Goal: Task Accomplishment & Management: Use online tool/utility

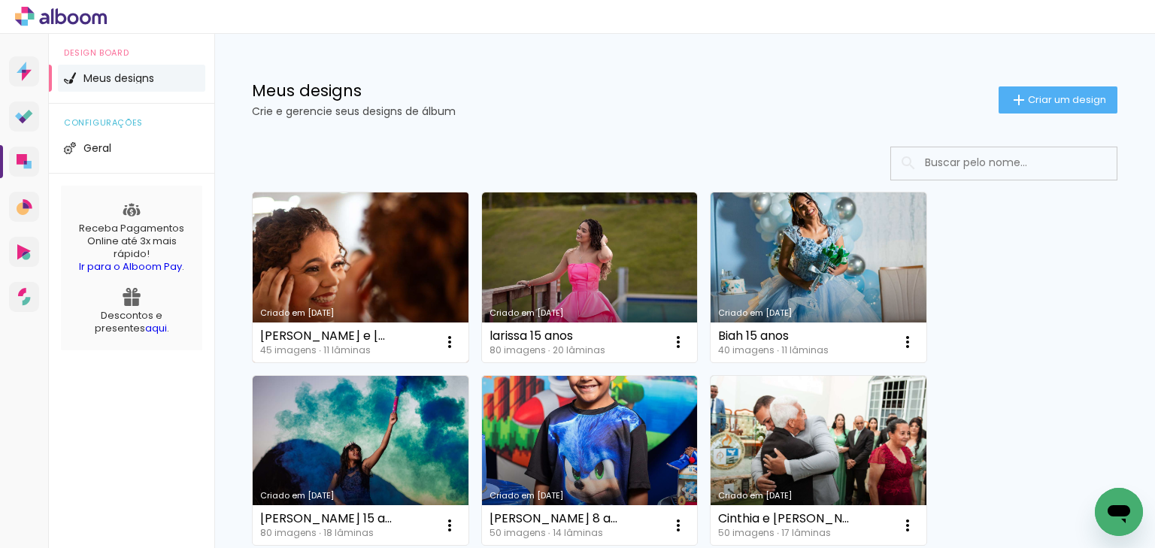
click at [408, 276] on link "[PERSON_NAME] [DATE]" at bounding box center [361, 278] width 216 height 170
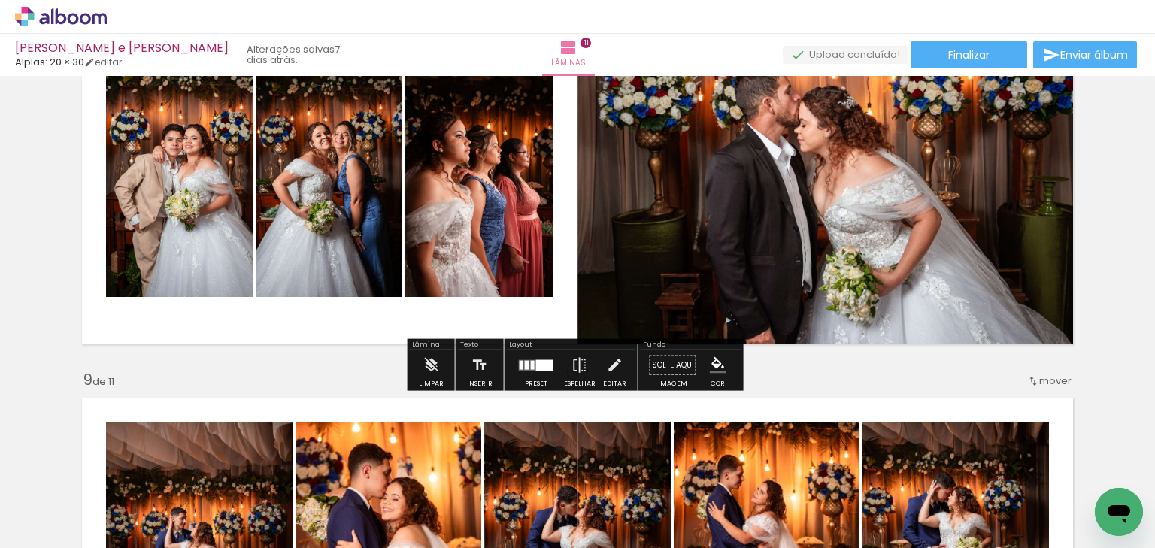
scroll to position [2647, 0]
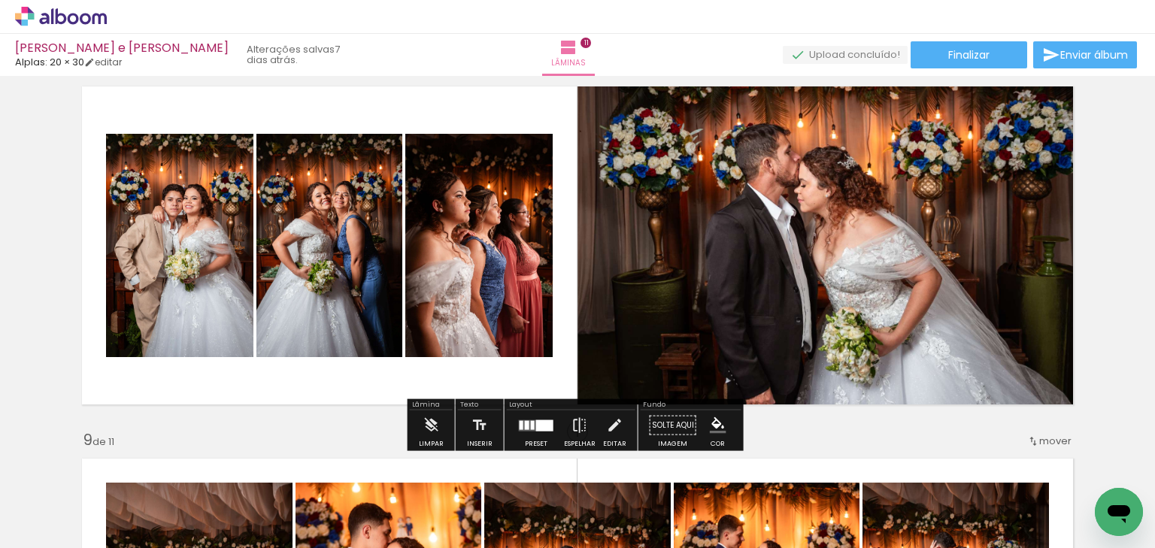
click at [775, 247] on quentale-photo at bounding box center [830, 245] width 504 height 335
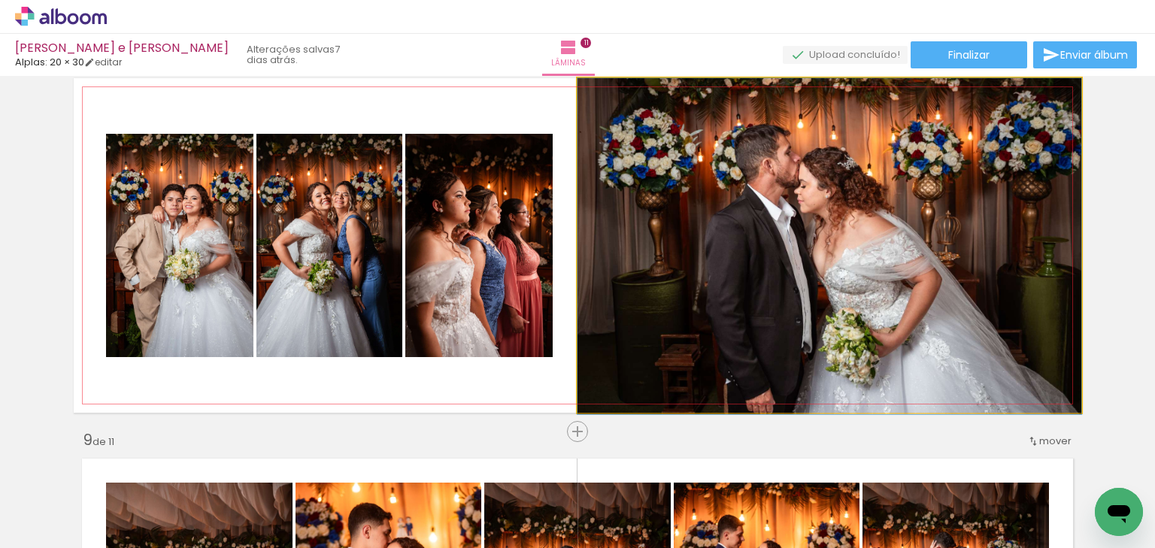
drag, startPoint x: 803, startPoint y: 232, endPoint x: 679, endPoint y: 232, distance: 124.1
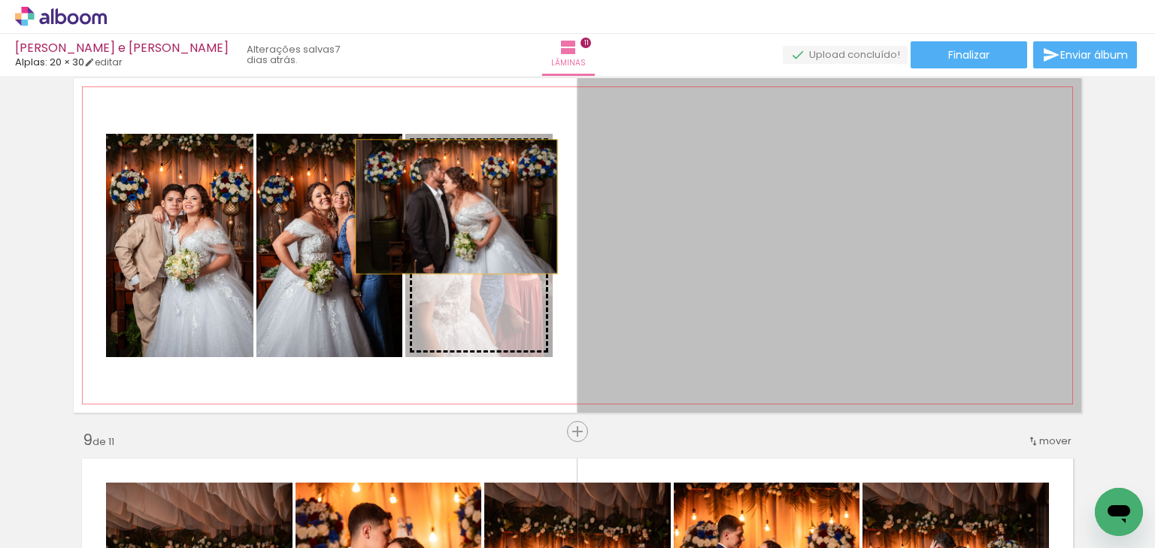
drag, startPoint x: 681, startPoint y: 232, endPoint x: 426, endPoint y: 206, distance: 255.6
click at [0, 0] on slot at bounding box center [0, 0] width 0 height 0
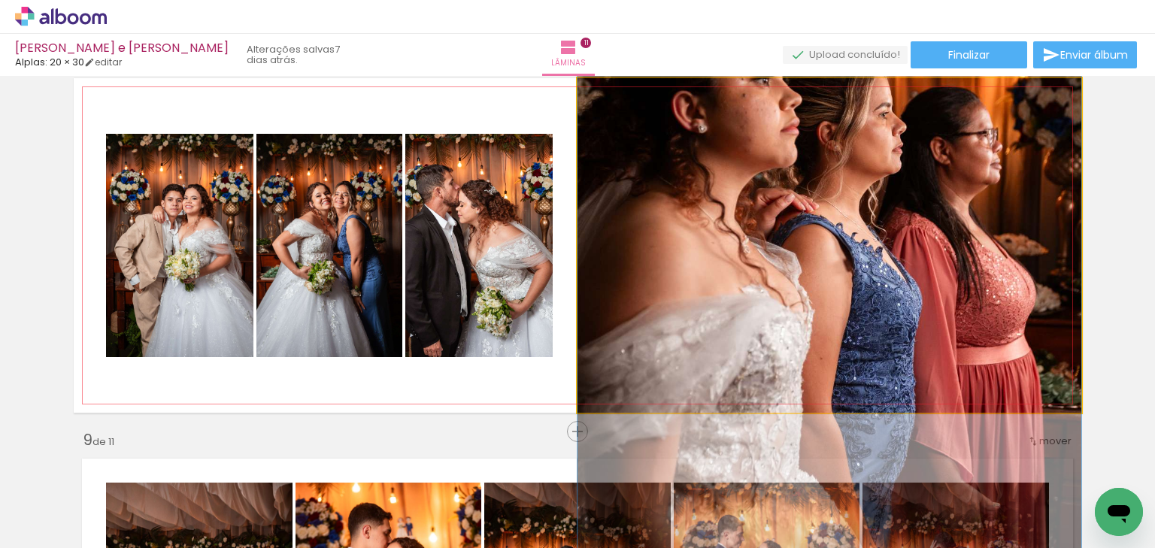
click at [756, 253] on quentale-photo at bounding box center [830, 245] width 504 height 335
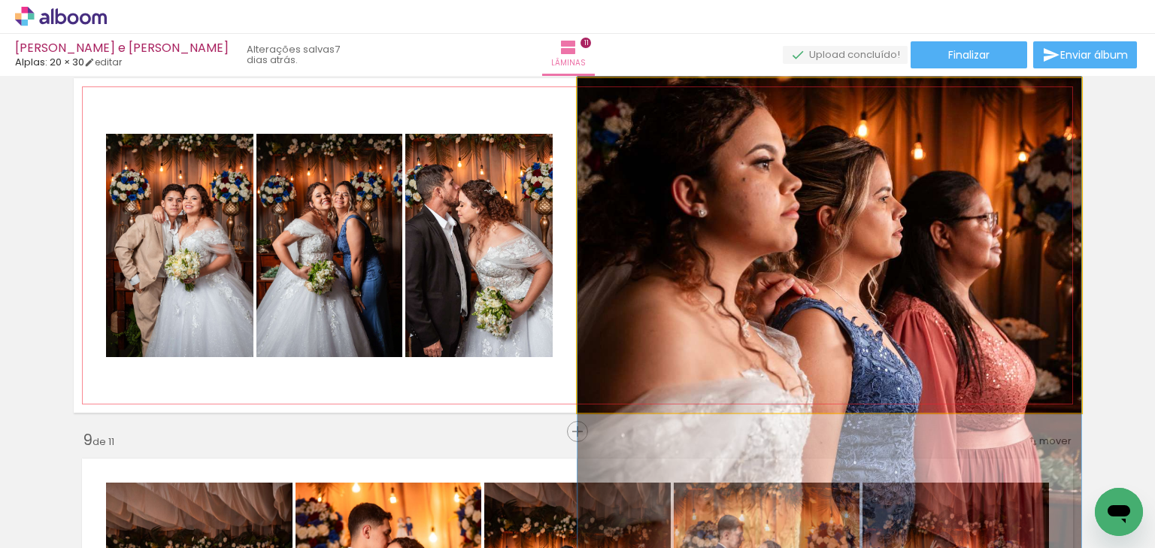
drag, startPoint x: 776, startPoint y: 250, endPoint x: 794, endPoint y: 334, distance: 86.1
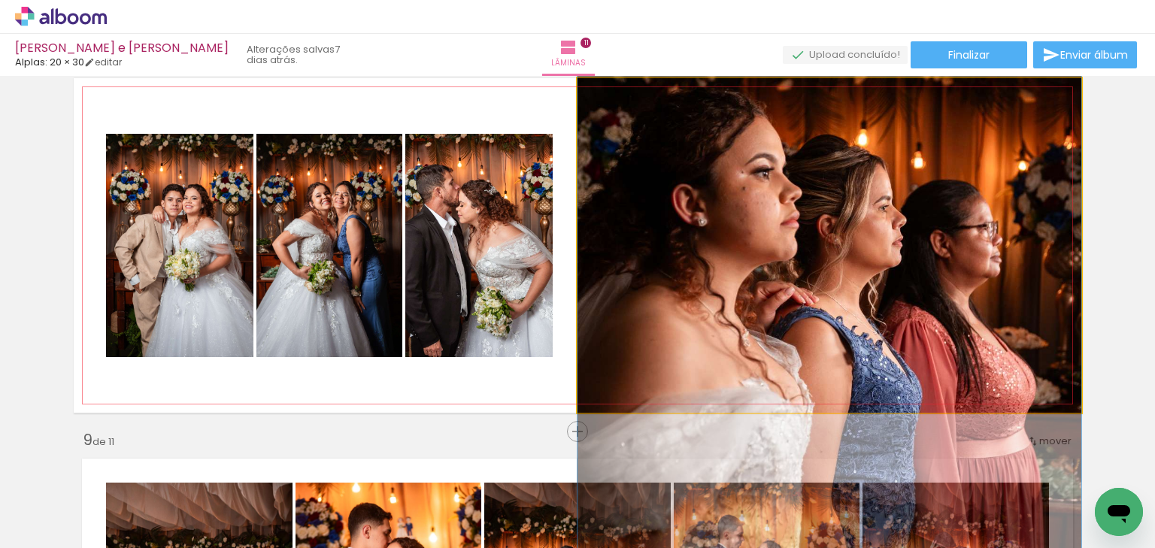
drag, startPoint x: 894, startPoint y: 245, endPoint x: 893, endPoint y: 254, distance: 9.1
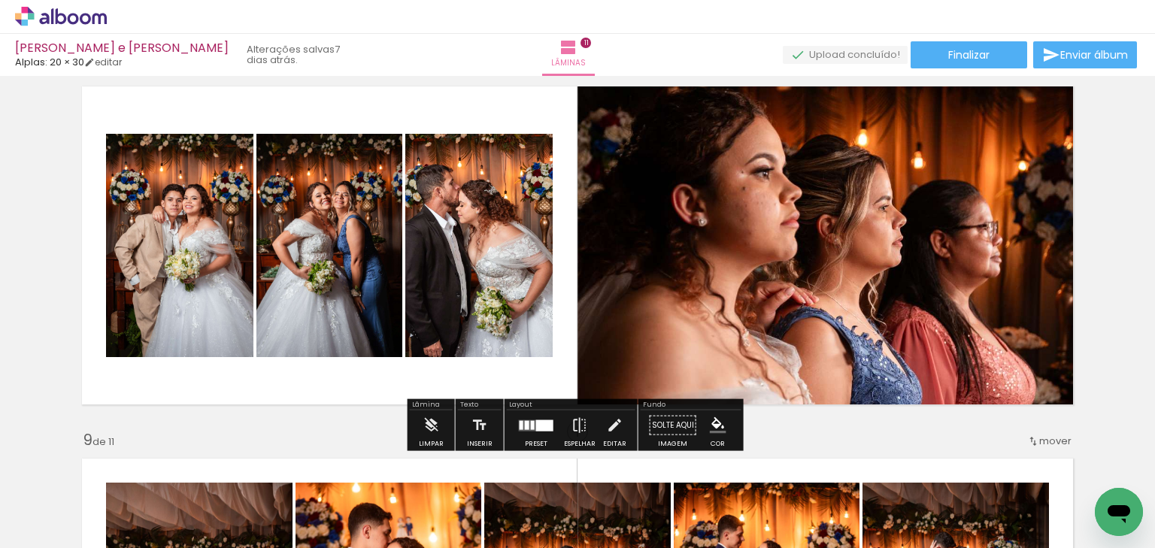
click at [496, 238] on quentale-photo at bounding box center [478, 245] width 147 height 223
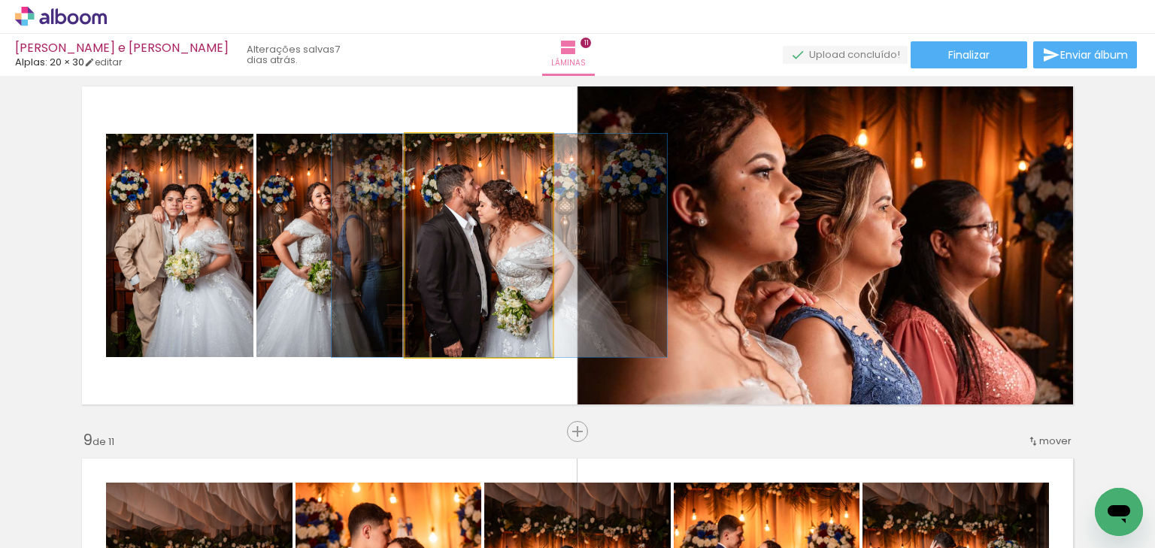
drag, startPoint x: 486, startPoint y: 241, endPoint x: 506, endPoint y: 240, distance: 20.3
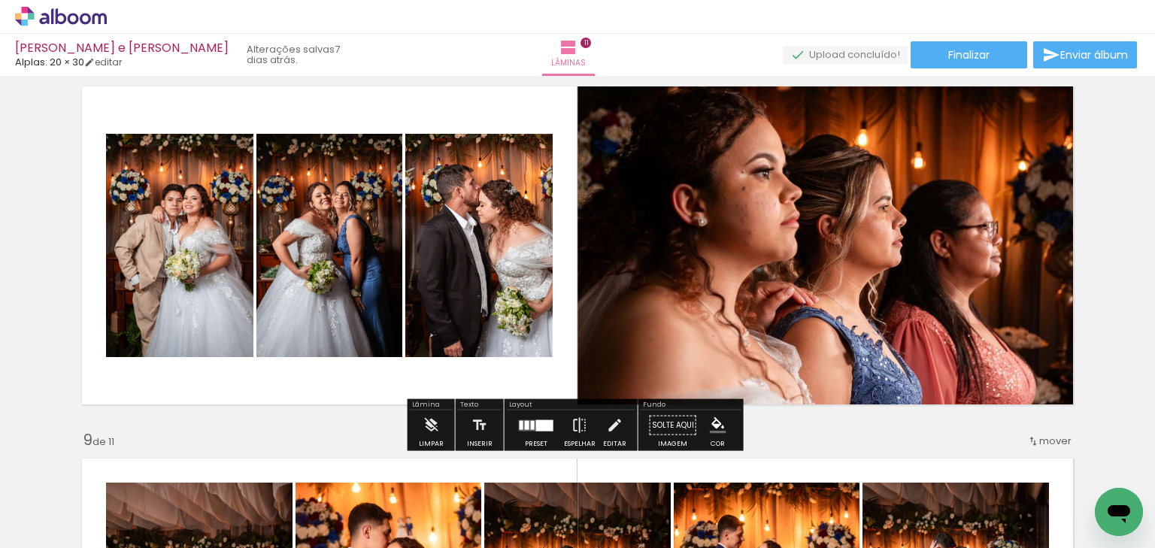
click at [454, 91] on quentale-layouter at bounding box center [578, 245] width 1008 height 335
click at [492, 215] on quentale-photo at bounding box center [478, 245] width 147 height 223
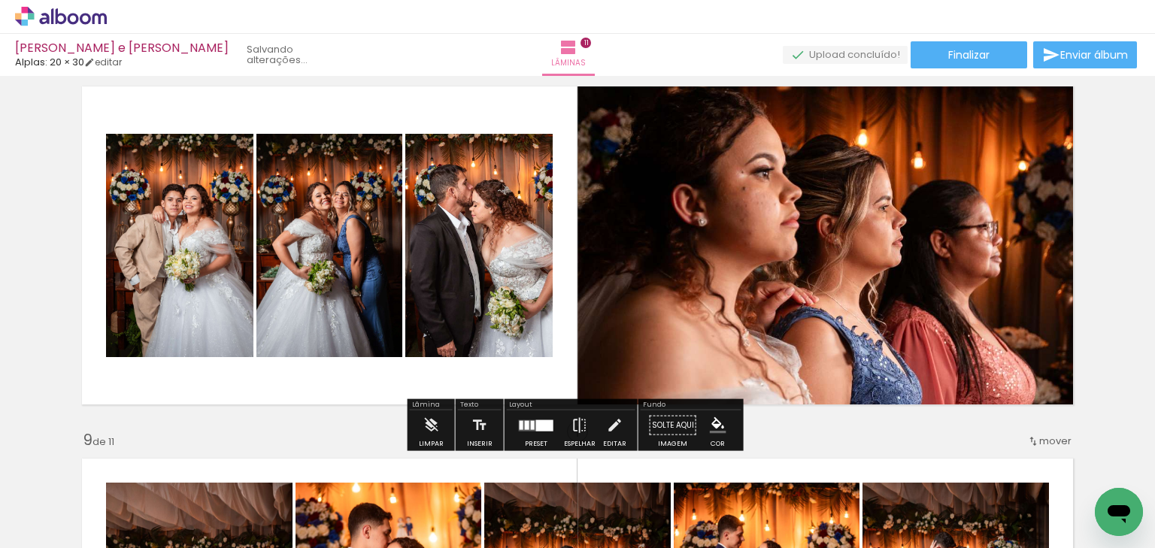
click at [472, 104] on quentale-layouter at bounding box center [578, 245] width 1008 height 335
click at [936, 242] on quentale-photo at bounding box center [830, 245] width 504 height 335
click at [538, 432] on div at bounding box center [536, 426] width 41 height 30
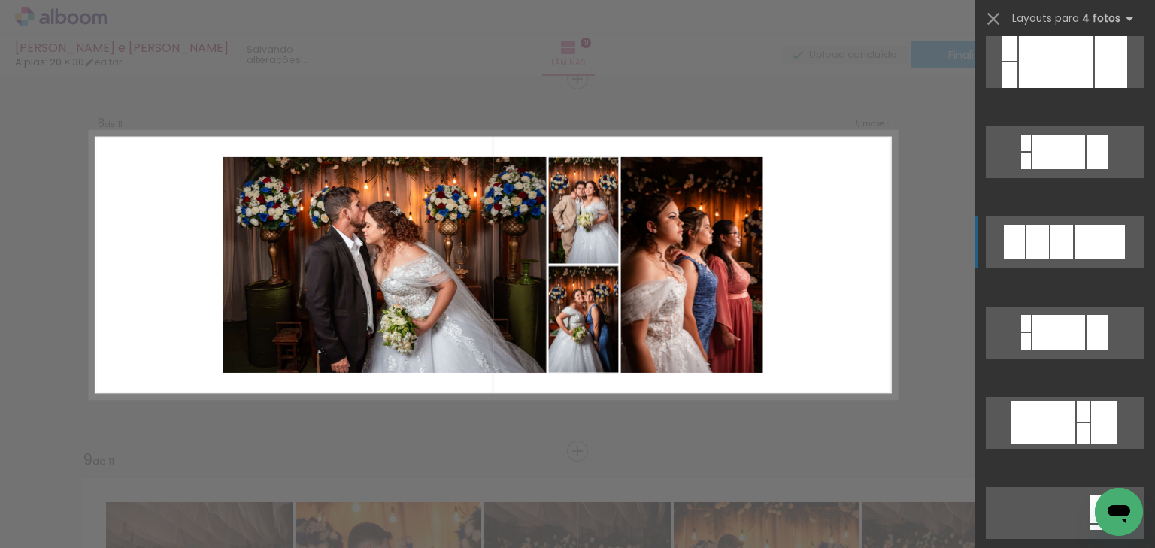
scroll to position [692, 0]
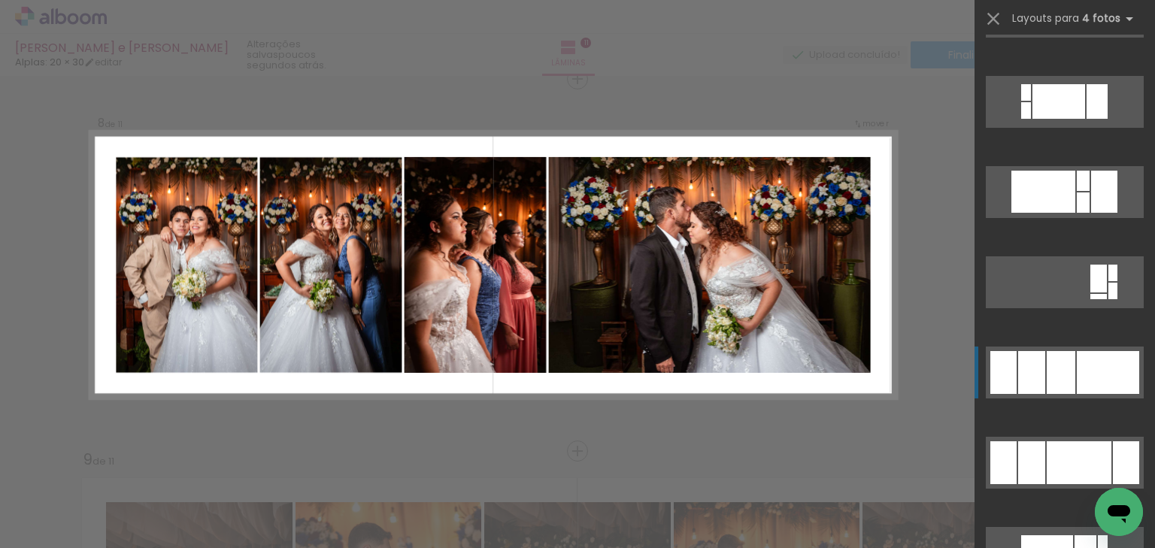
click at [1113, 441] on div at bounding box center [1126, 462] width 26 height 43
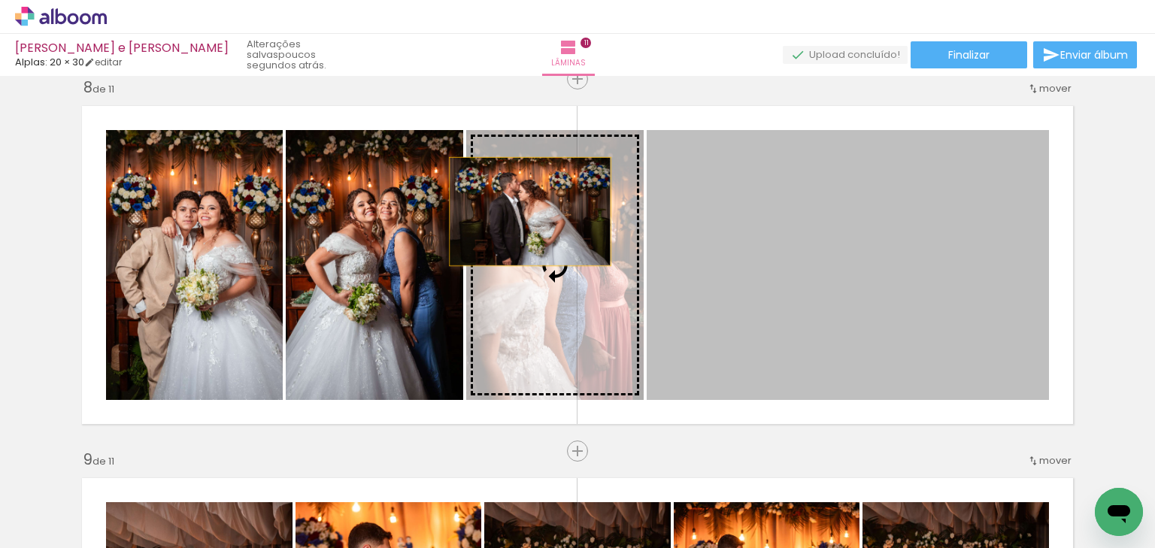
drag, startPoint x: 832, startPoint y: 235, endPoint x: 523, endPoint y: 211, distance: 309.2
click at [0, 0] on slot at bounding box center [0, 0] width 0 height 0
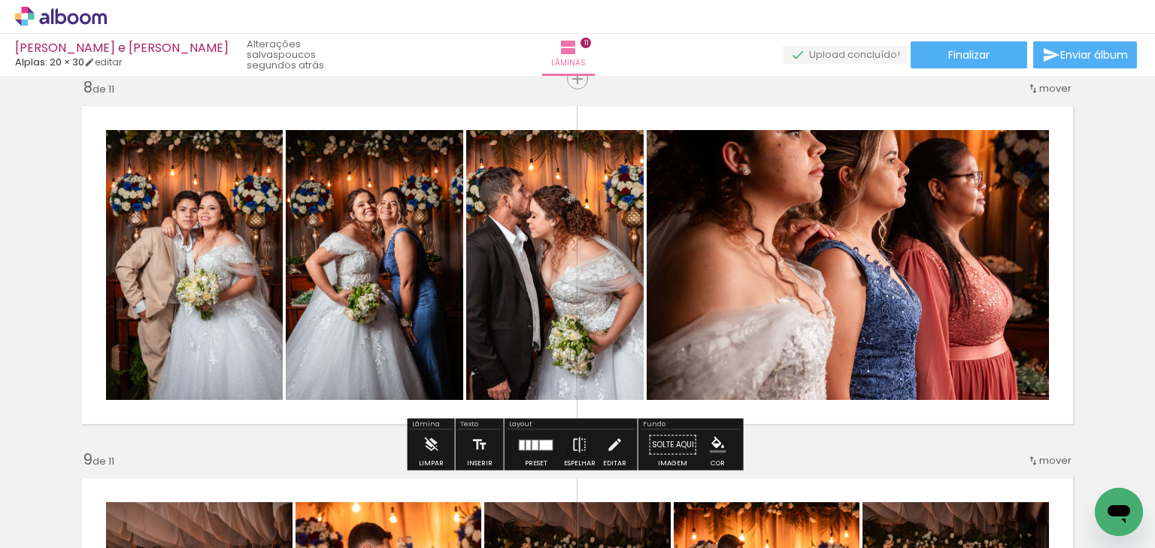
click at [895, 337] on quentale-photo at bounding box center [848, 265] width 402 height 270
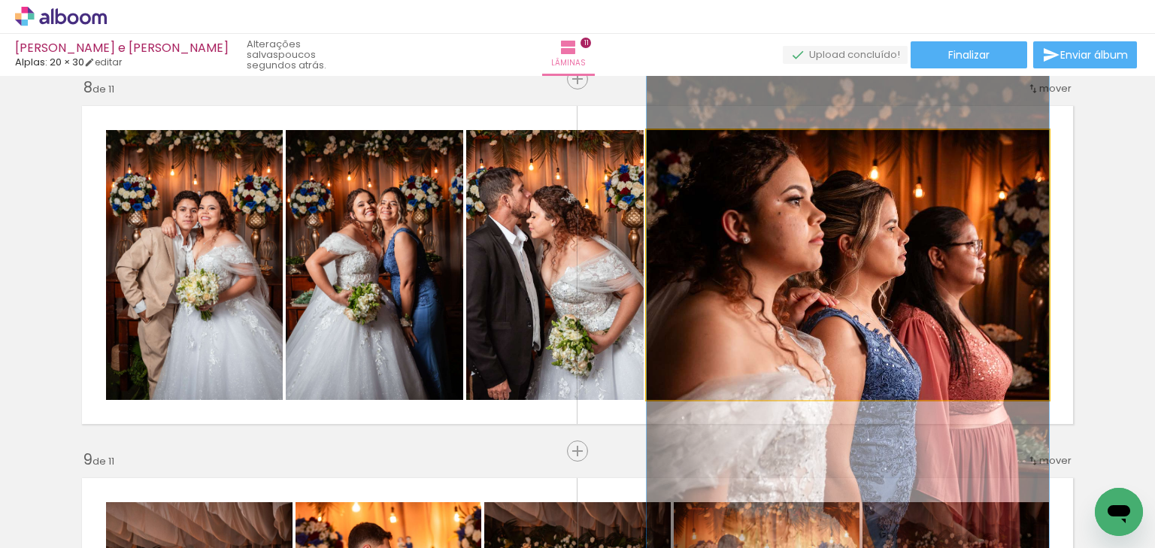
drag, startPoint x: 880, startPoint y: 293, endPoint x: 902, endPoint y: 361, distance: 72.1
click at [883, 343] on quentale-photo at bounding box center [848, 265] width 402 height 270
click at [883, 346] on quentale-photo at bounding box center [848, 265] width 402 height 270
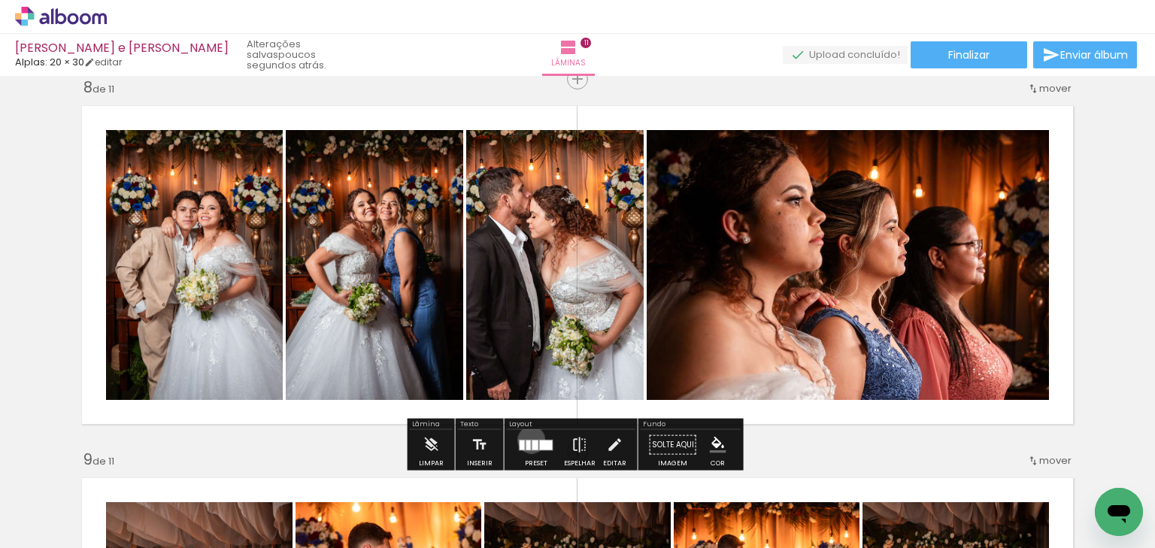
click at [532, 440] on div at bounding box center [535, 445] width 6 height 10
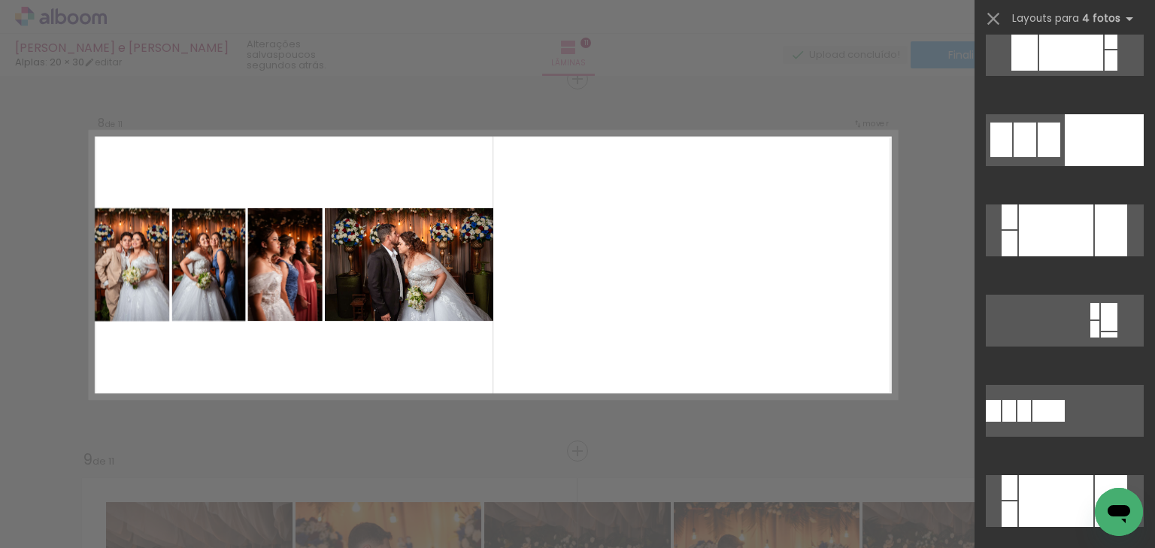
scroll to position [0, 0]
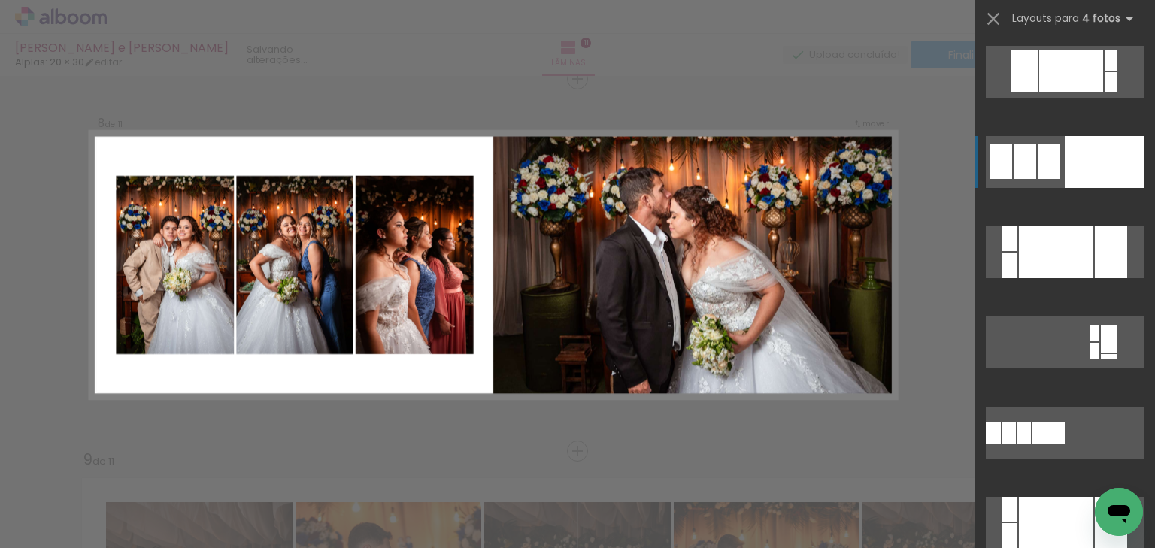
click at [1095, 226] on div at bounding box center [1111, 252] width 32 height 52
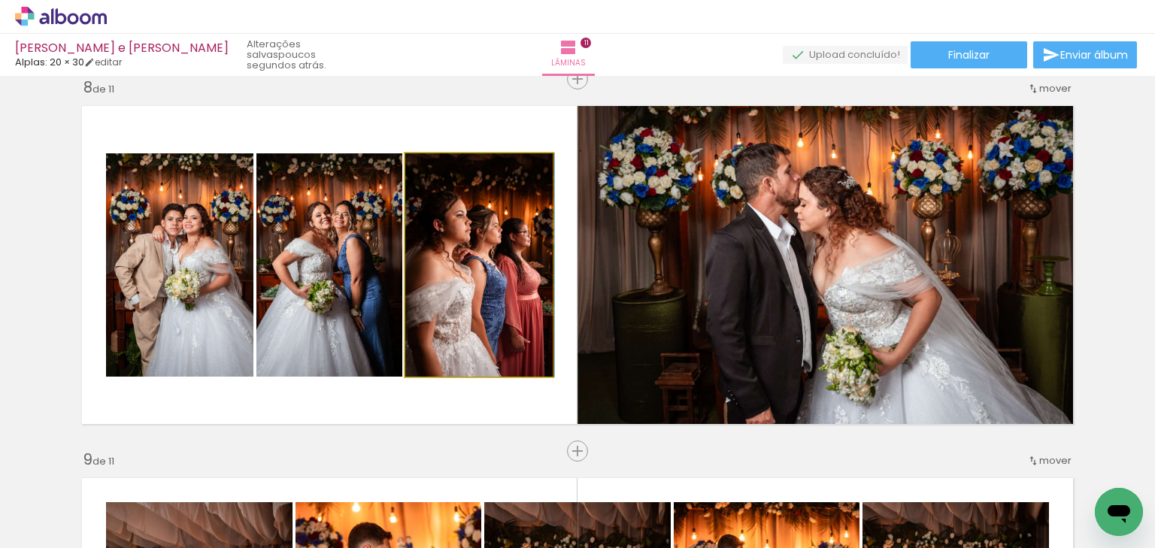
drag, startPoint x: 520, startPoint y: 281, endPoint x: 748, endPoint y: 278, distance: 227.2
click at [0, 0] on slot at bounding box center [0, 0] width 0 height 0
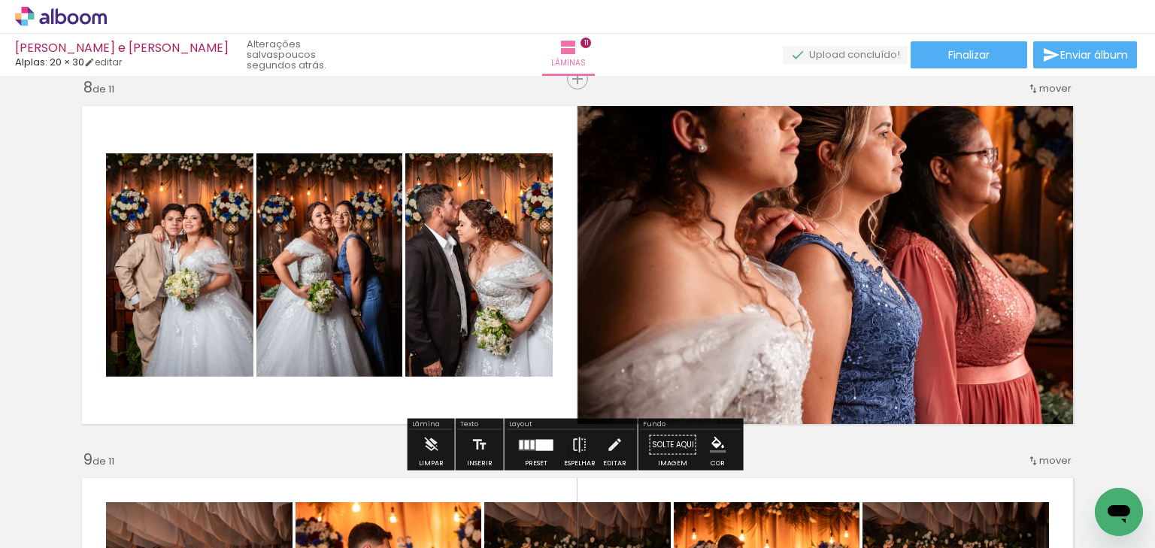
click at [450, 256] on quentale-photo at bounding box center [478, 264] width 147 height 223
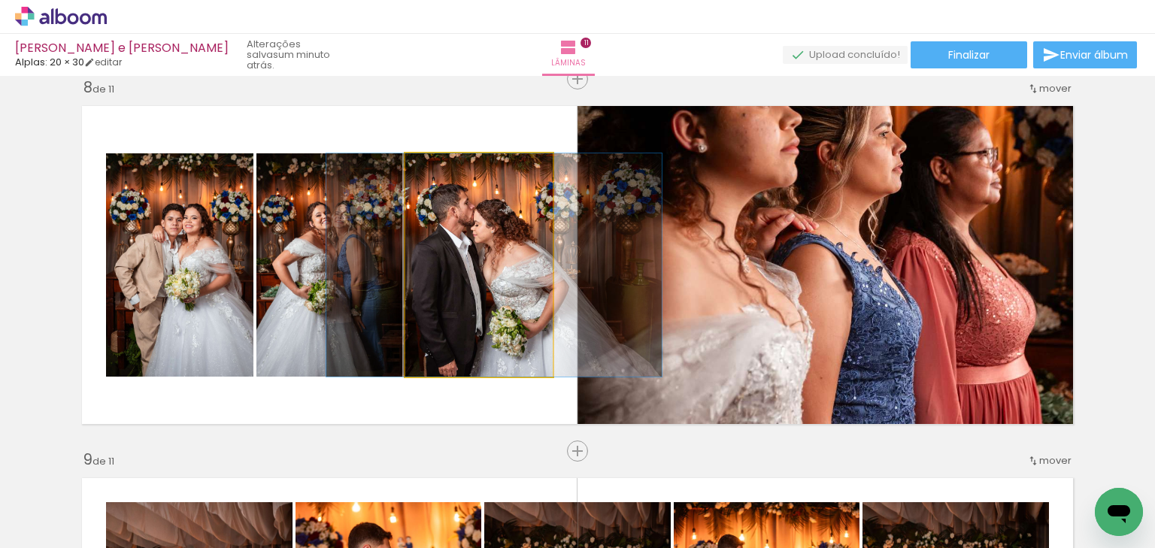
drag, startPoint x: 451, startPoint y: 257, endPoint x: 466, endPoint y: 256, distance: 15.1
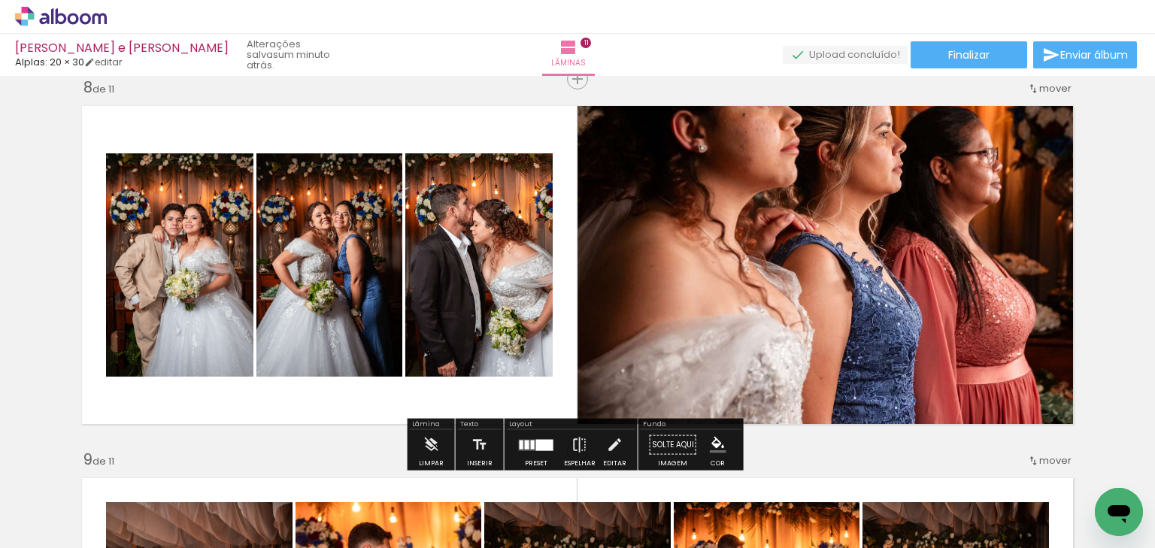
click at [818, 261] on quentale-photo at bounding box center [830, 265] width 504 height 335
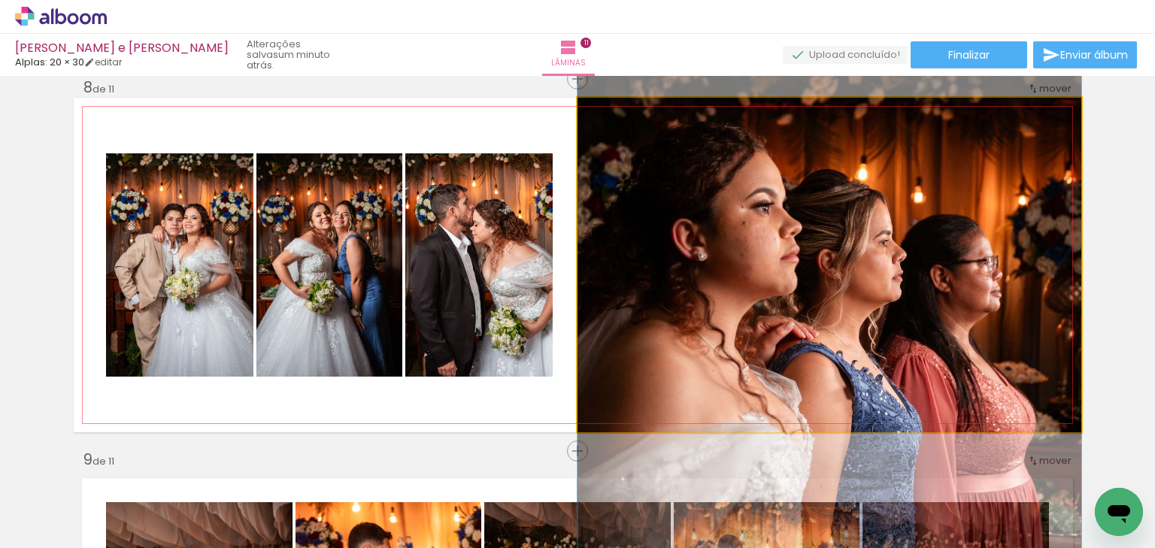
drag, startPoint x: 866, startPoint y: 241, endPoint x: 884, endPoint y: 347, distance: 108.2
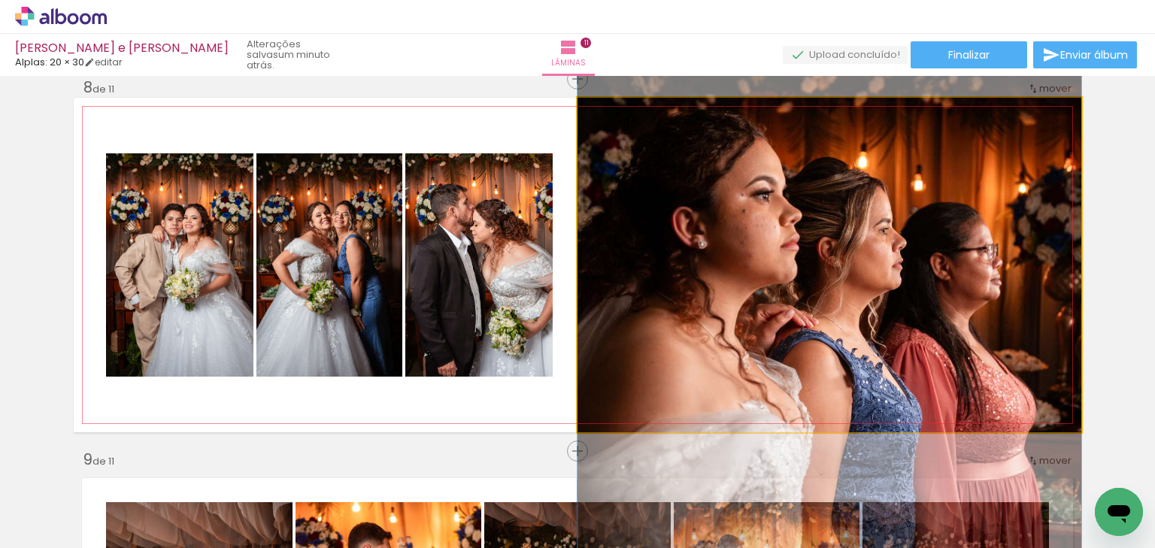
drag, startPoint x: 830, startPoint y: 268, endPoint x: 833, endPoint y: 257, distance: 11.0
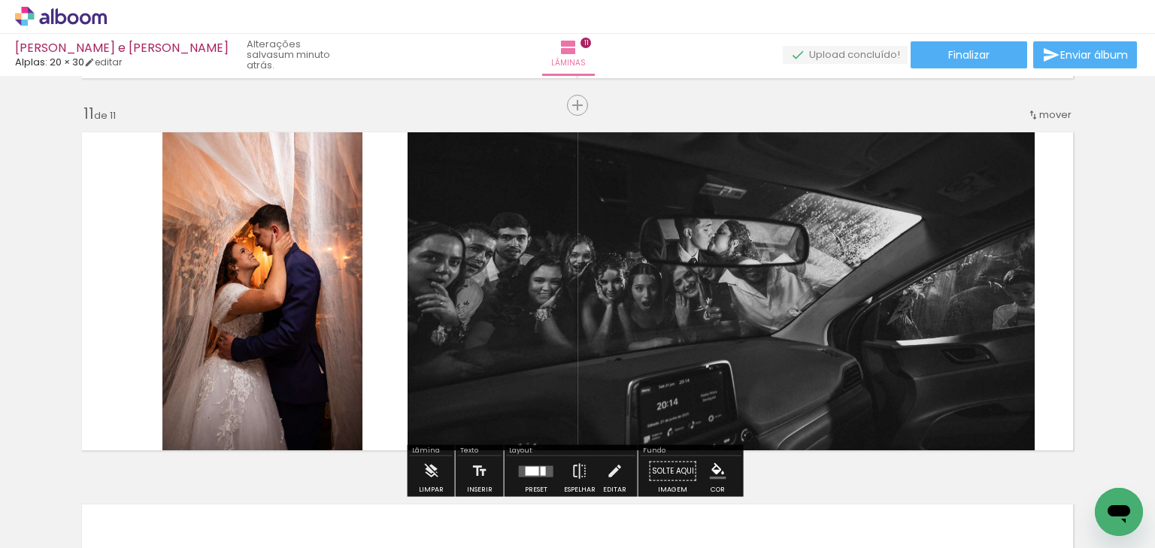
scroll to position [3606, 0]
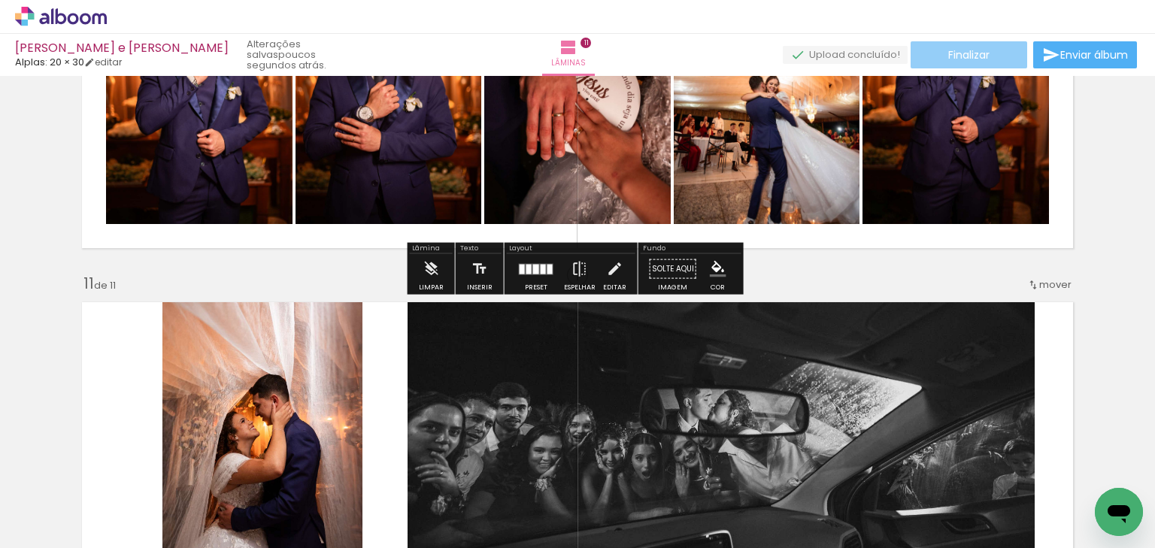
scroll to position [3546, 0]
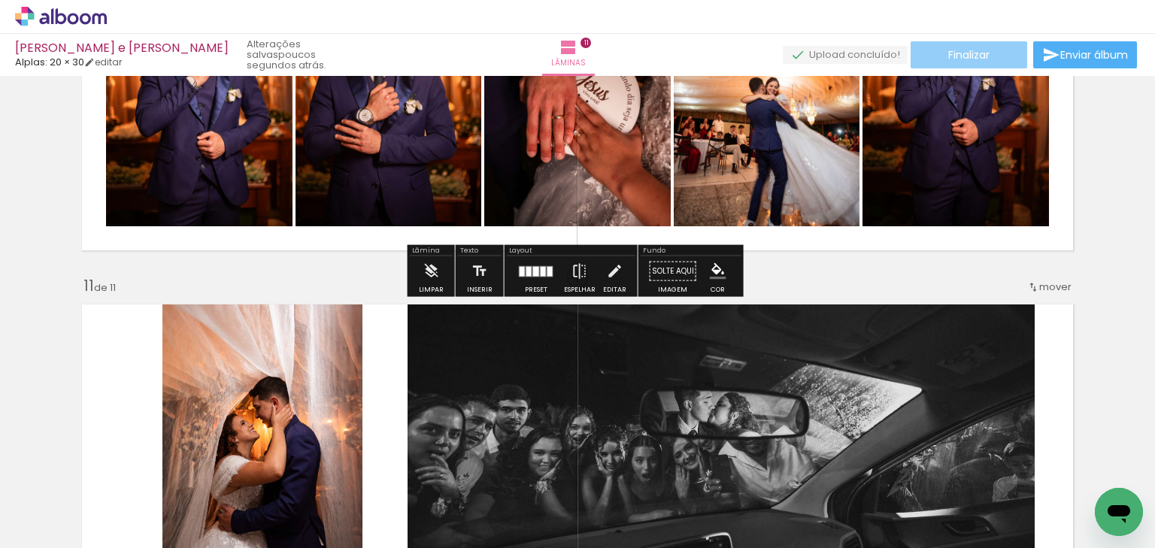
click at [969, 52] on span "Finalizar" at bounding box center [968, 55] width 41 height 11
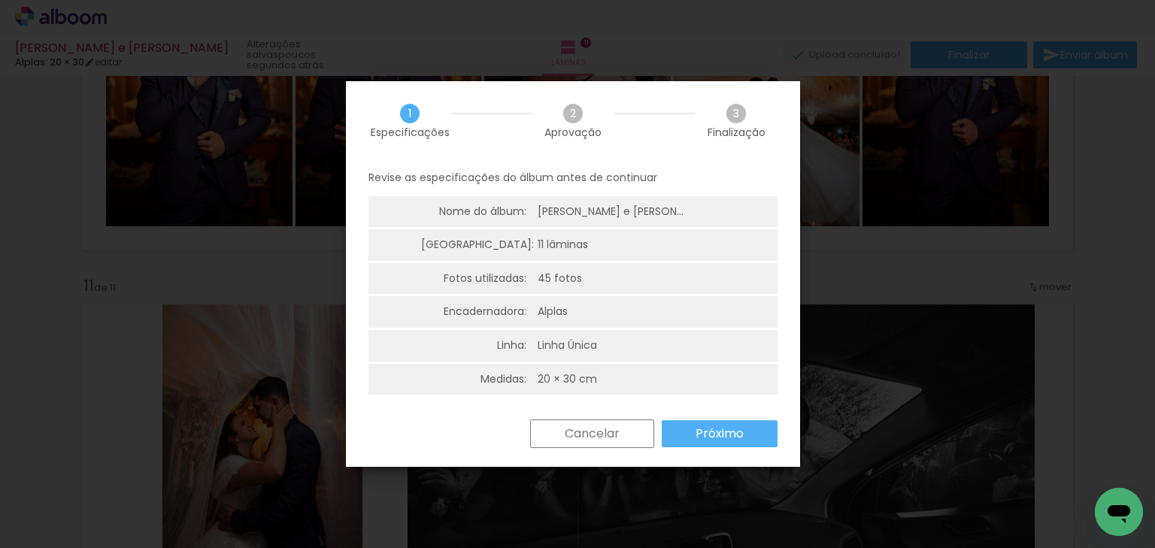
click at [0, 0] on slot "Próximo" at bounding box center [0, 0] width 0 height 0
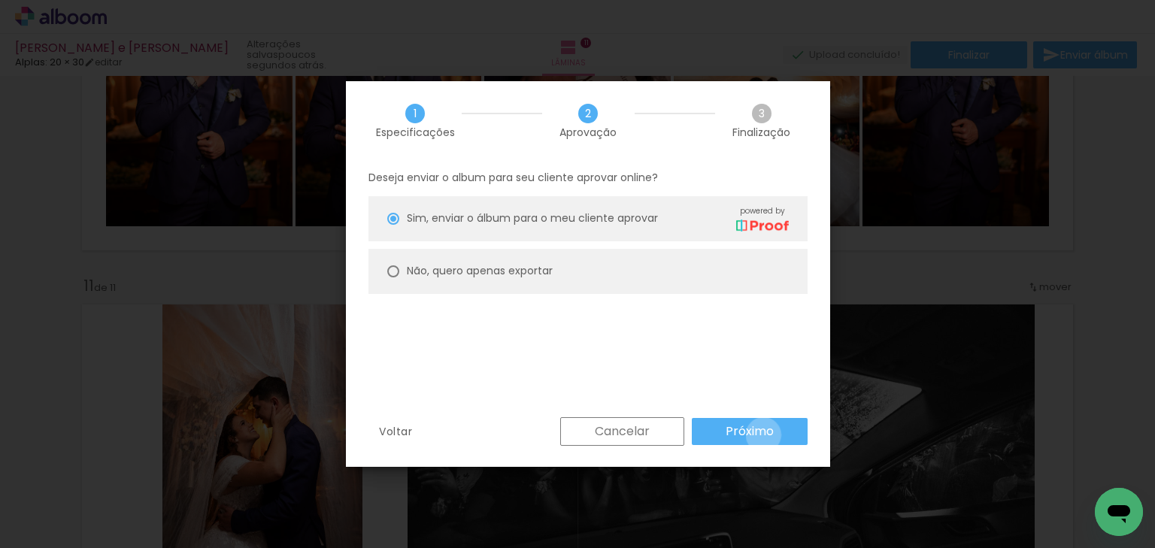
click at [0, 0] on slot "Próximo" at bounding box center [0, 0] width 0 height 0
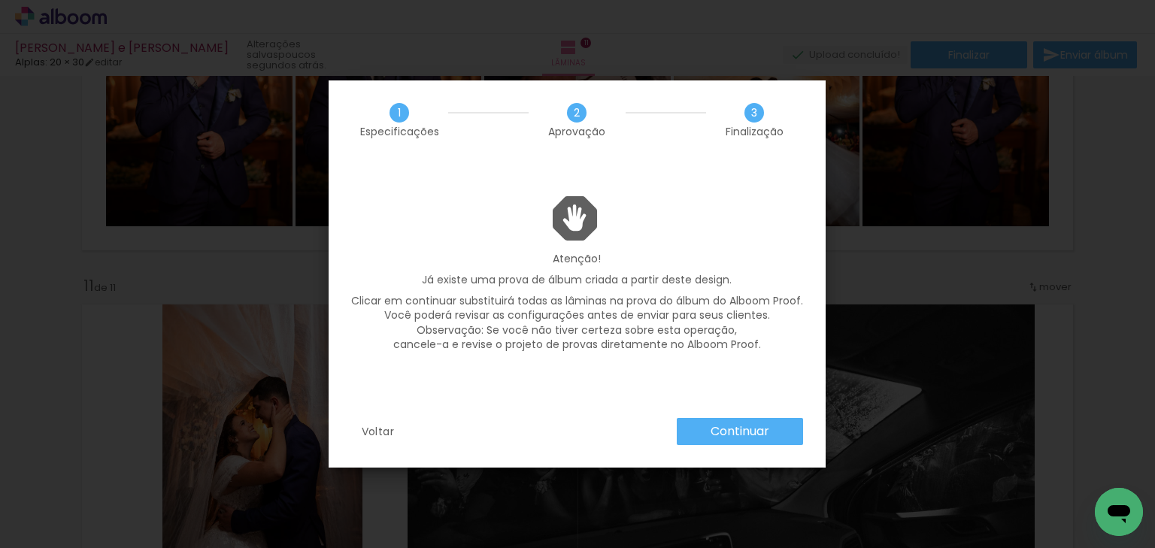
click at [0, 0] on slot "Continuar" at bounding box center [0, 0] width 0 height 0
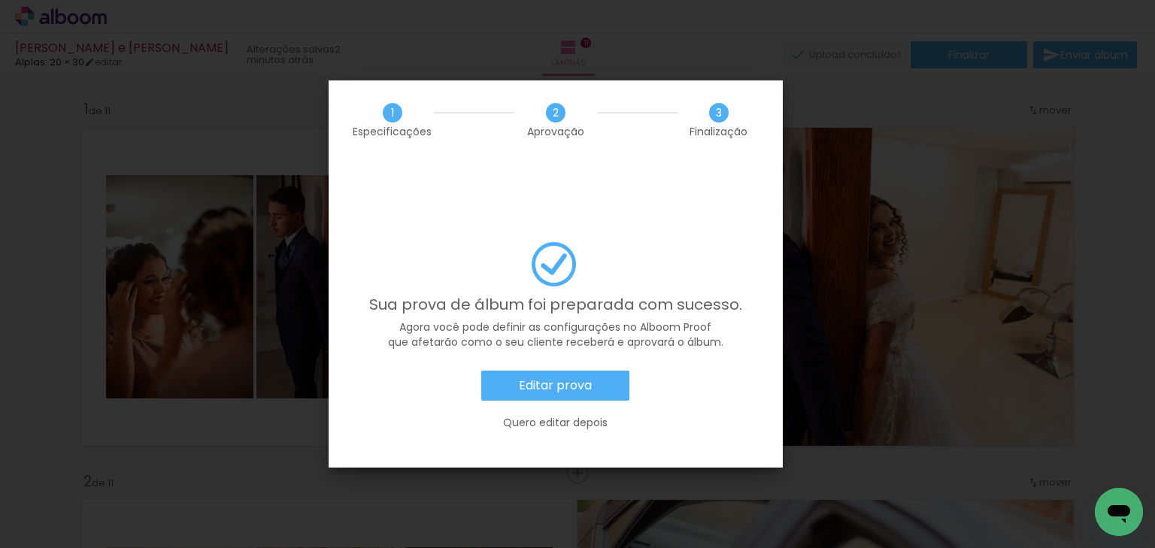
scroll to position [3546, 0]
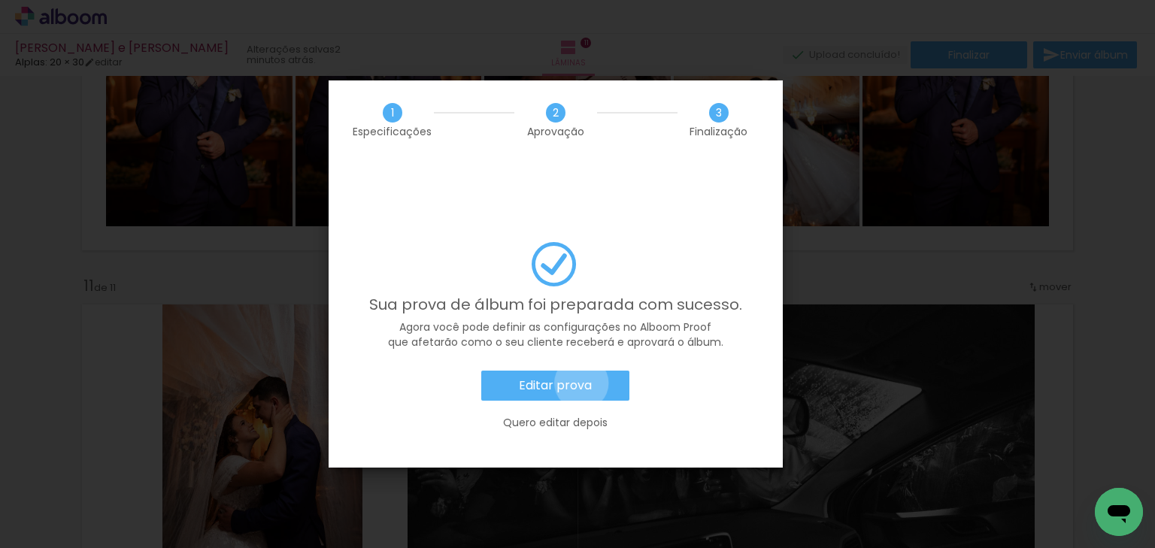
click at [0, 0] on slot "Editar prova" at bounding box center [0, 0] width 0 height 0
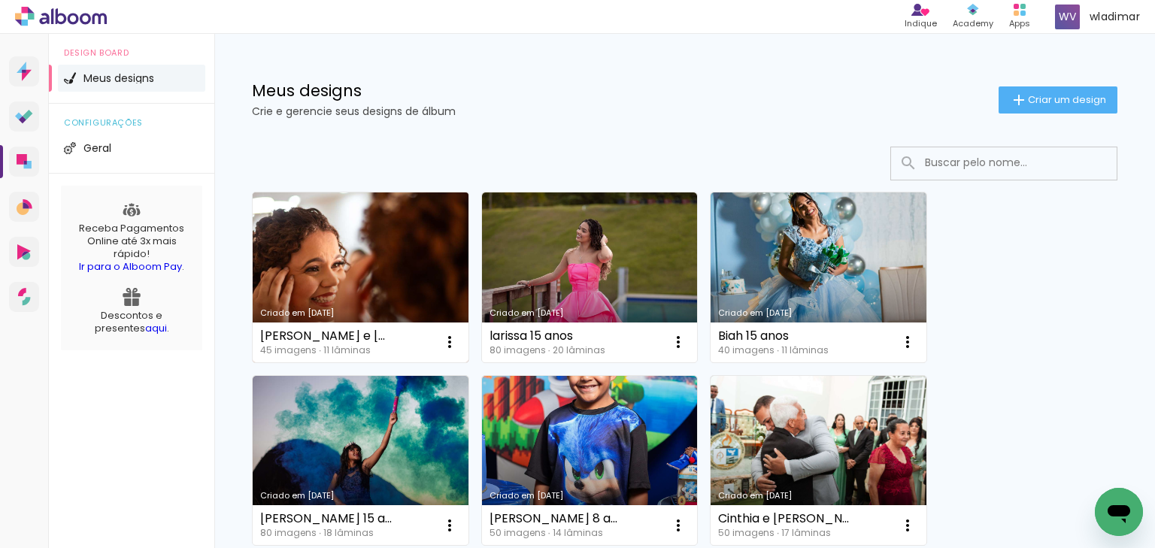
click at [323, 217] on link "Criado em [DATE]" at bounding box center [361, 278] width 216 height 170
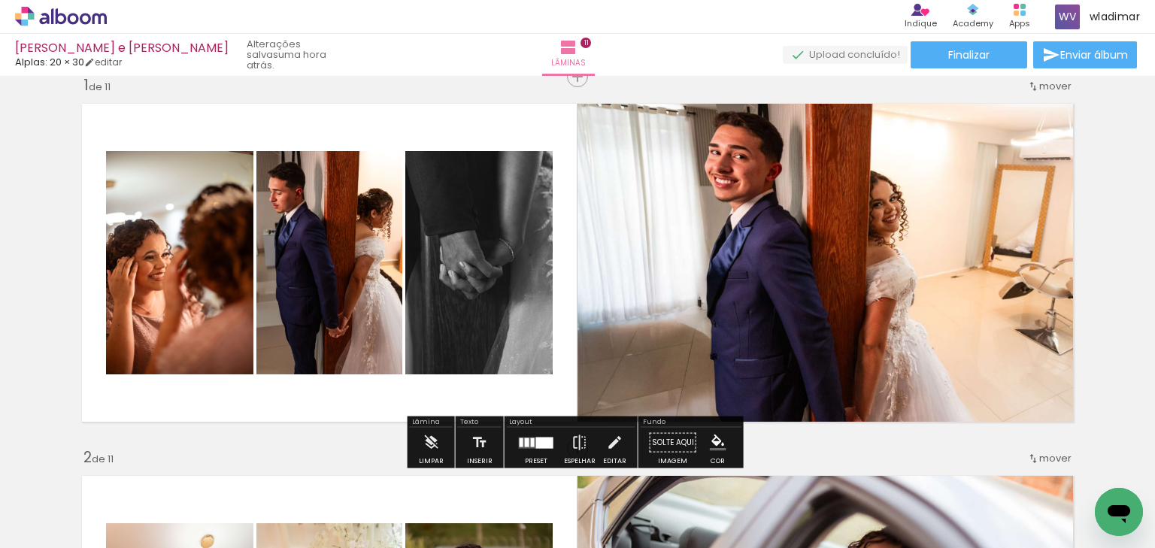
scroll to position [60, 0]
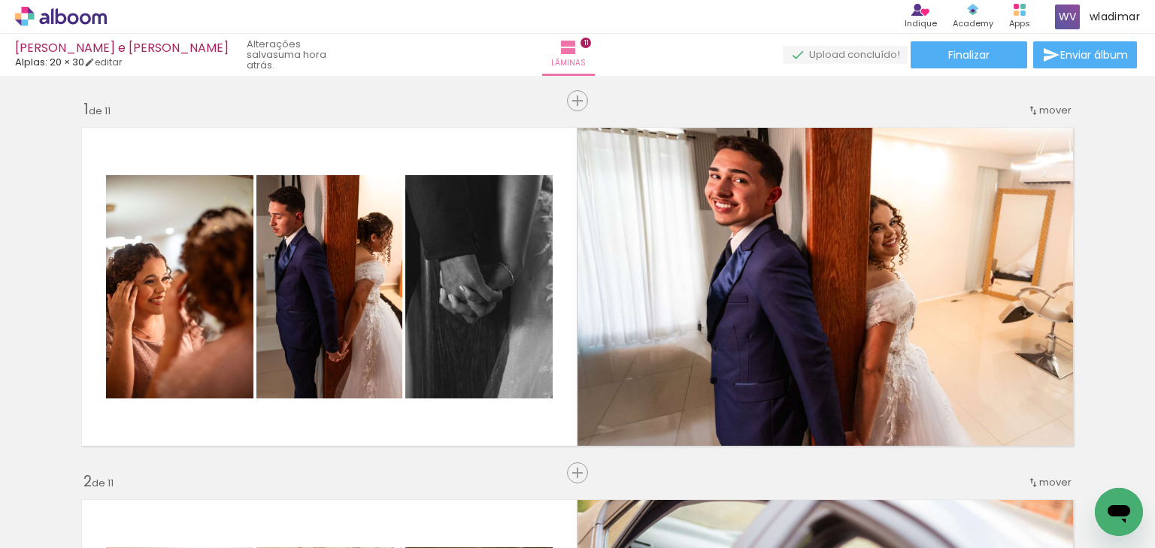
scroll to position [60, 0]
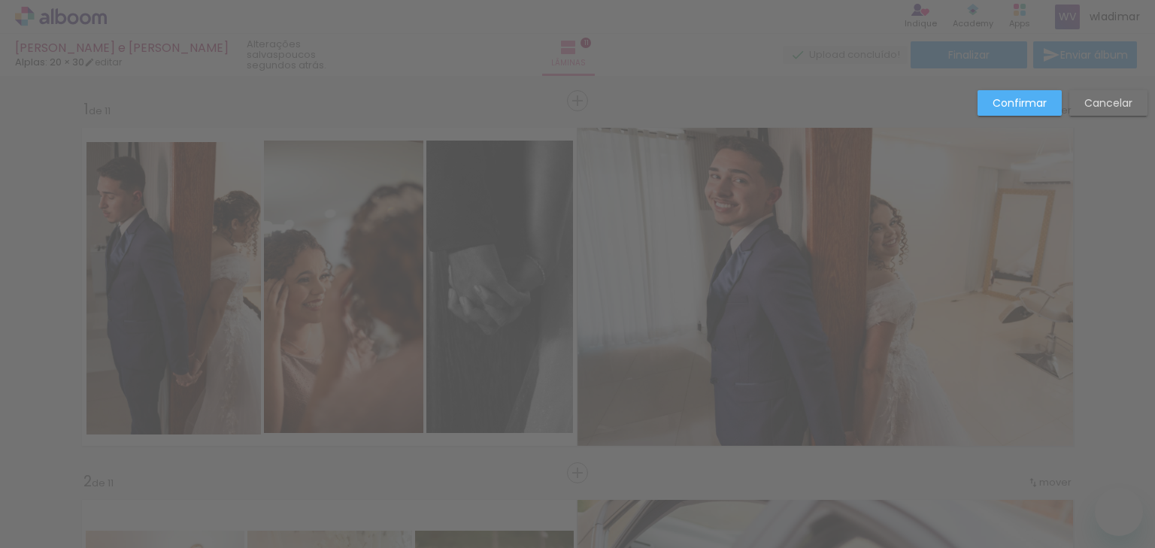
click at [1023, 91] on paper-button "Confirmar" at bounding box center [1020, 103] width 84 height 26
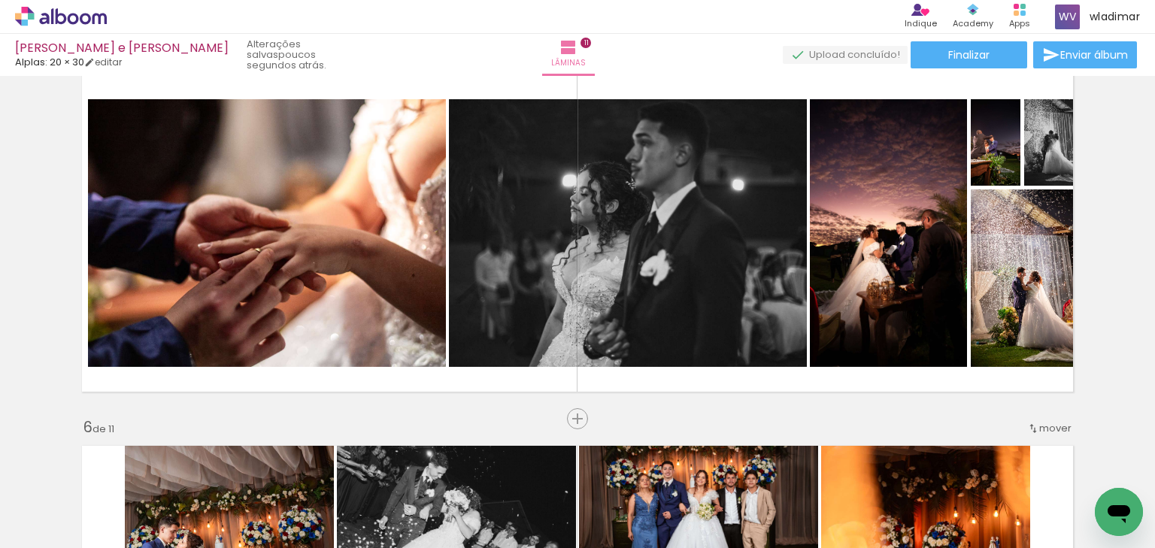
scroll to position [1570, 0]
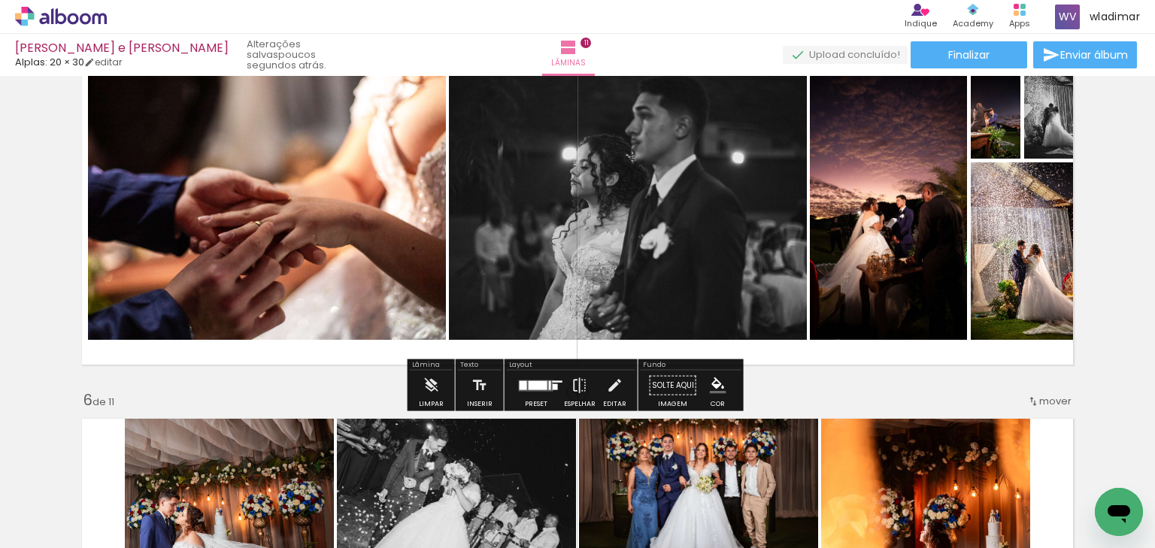
click at [519, 389] on quentale-layouter at bounding box center [536, 385] width 35 height 11
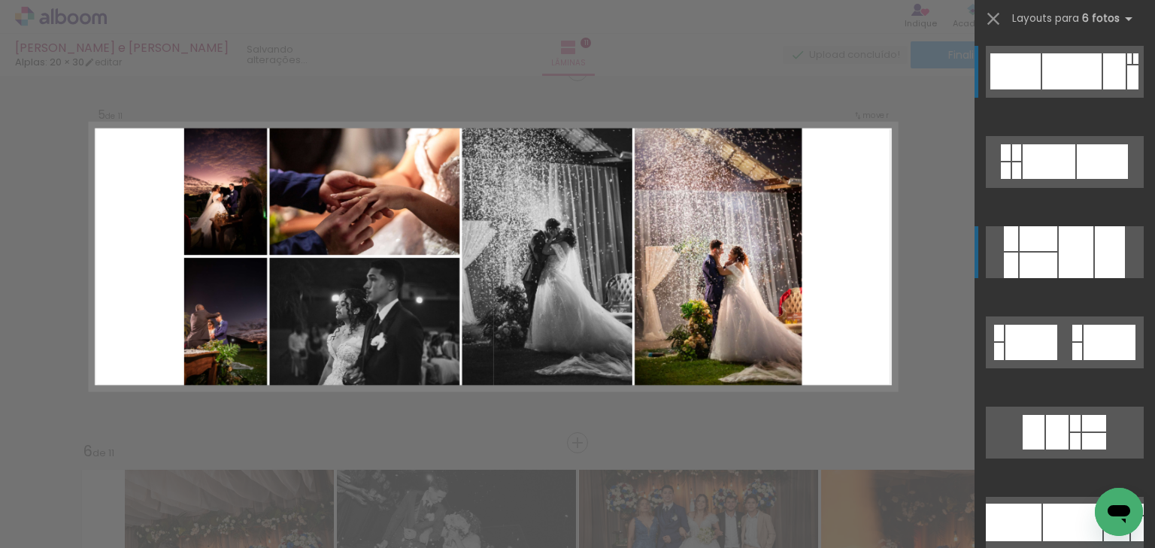
scroll to position [1510, 0]
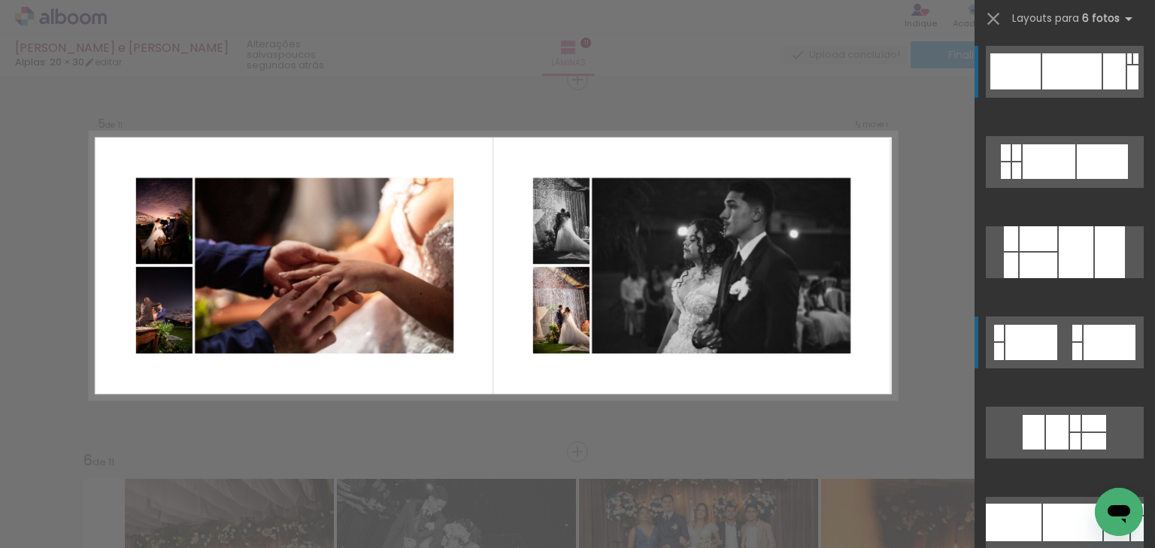
click at [1133, 64] on div at bounding box center [1135, 58] width 5 height 11
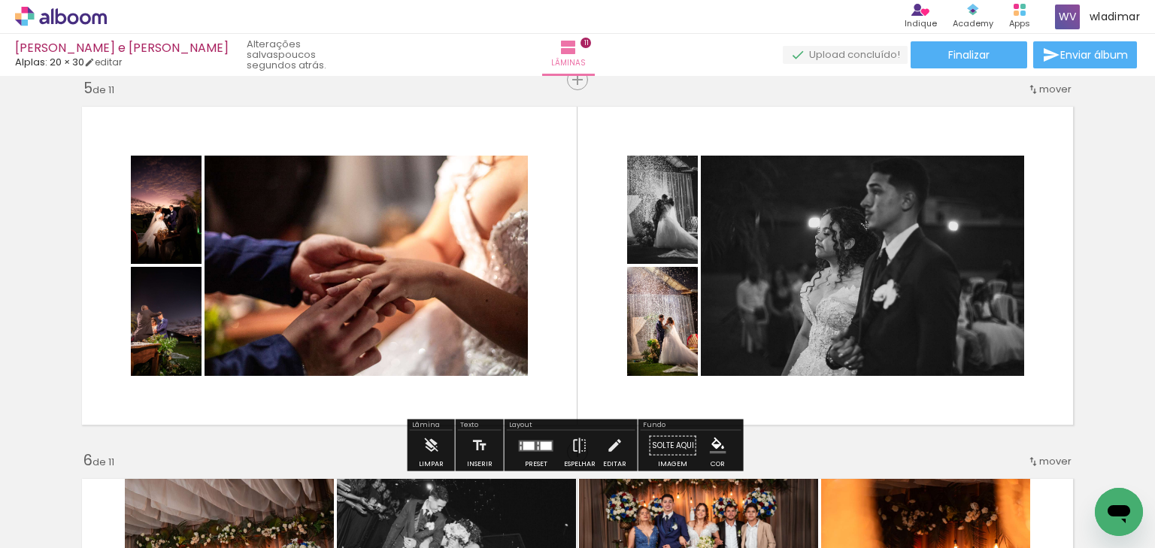
click at [148, 233] on quentale-photo at bounding box center [166, 210] width 71 height 108
click at [267, 244] on quentale-photo at bounding box center [366, 266] width 323 height 220
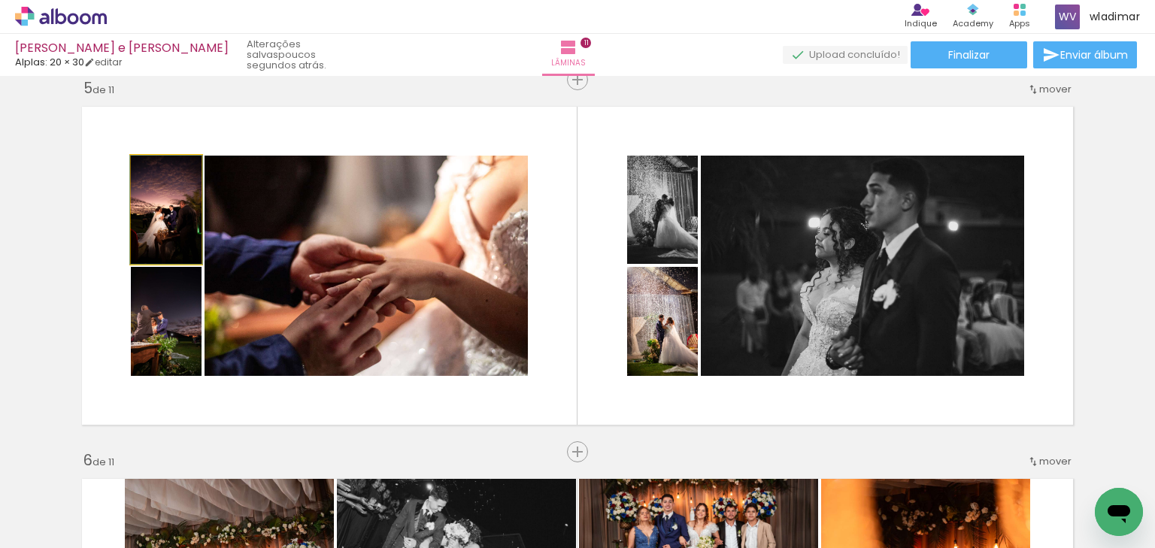
click at [179, 251] on quentale-photo at bounding box center [166, 210] width 71 height 108
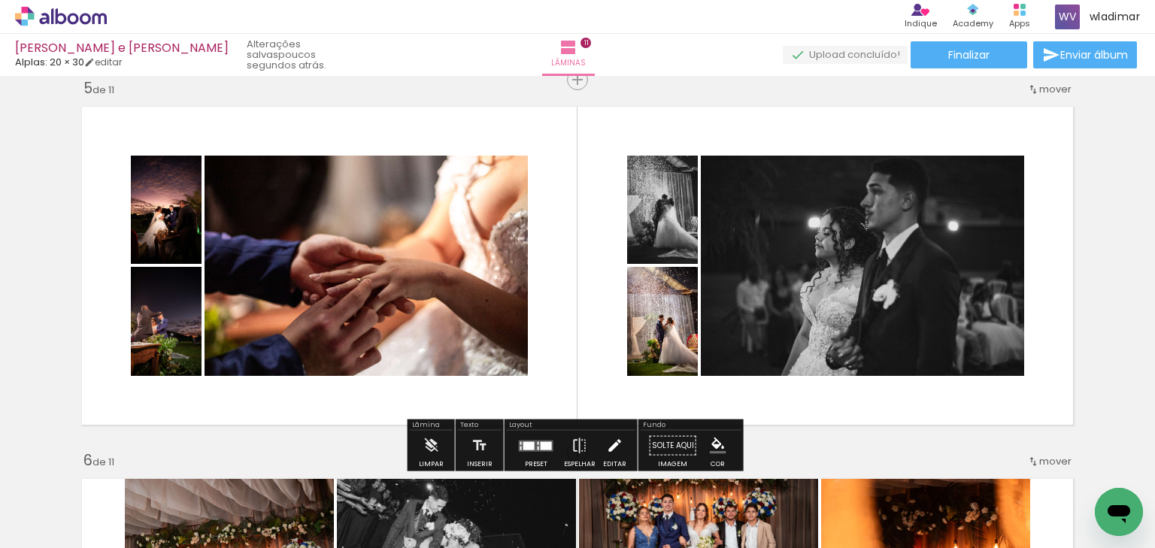
click at [606, 443] on iron-icon at bounding box center [614, 446] width 17 height 30
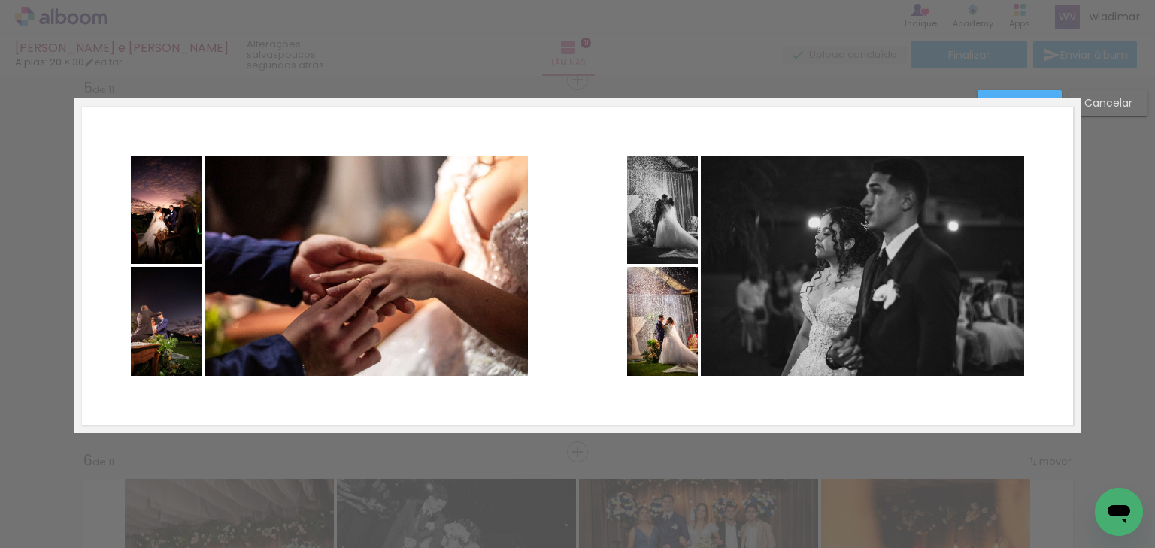
click at [123, 221] on div at bounding box center [267, 266] width 358 height 268
click at [163, 231] on quentale-photo at bounding box center [166, 210] width 71 height 108
click at [186, 305] on quentale-photo at bounding box center [166, 321] width 71 height 109
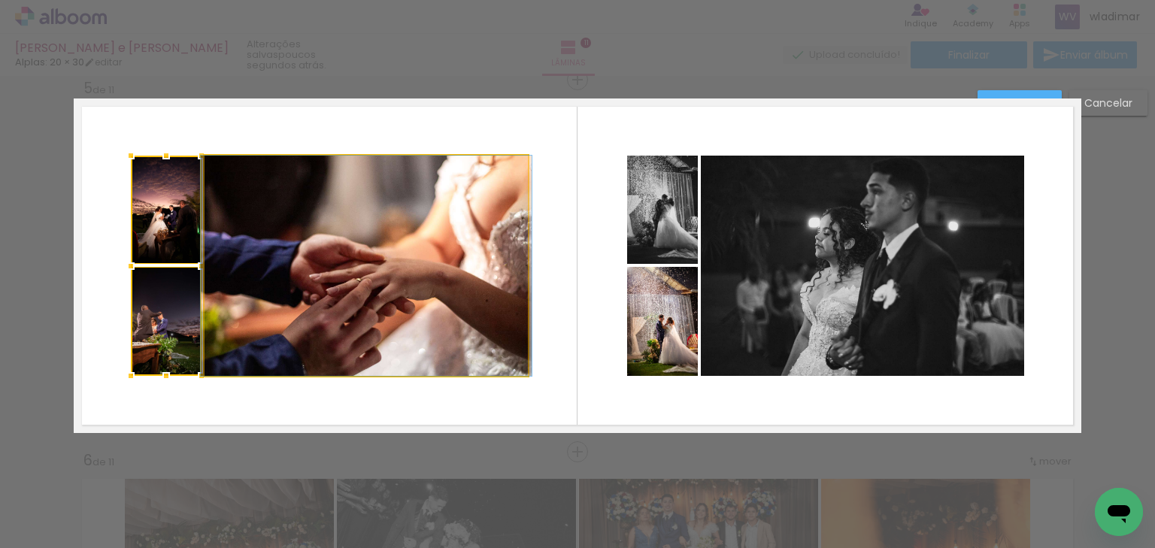
click at [310, 257] on quentale-photo at bounding box center [366, 266] width 323 height 220
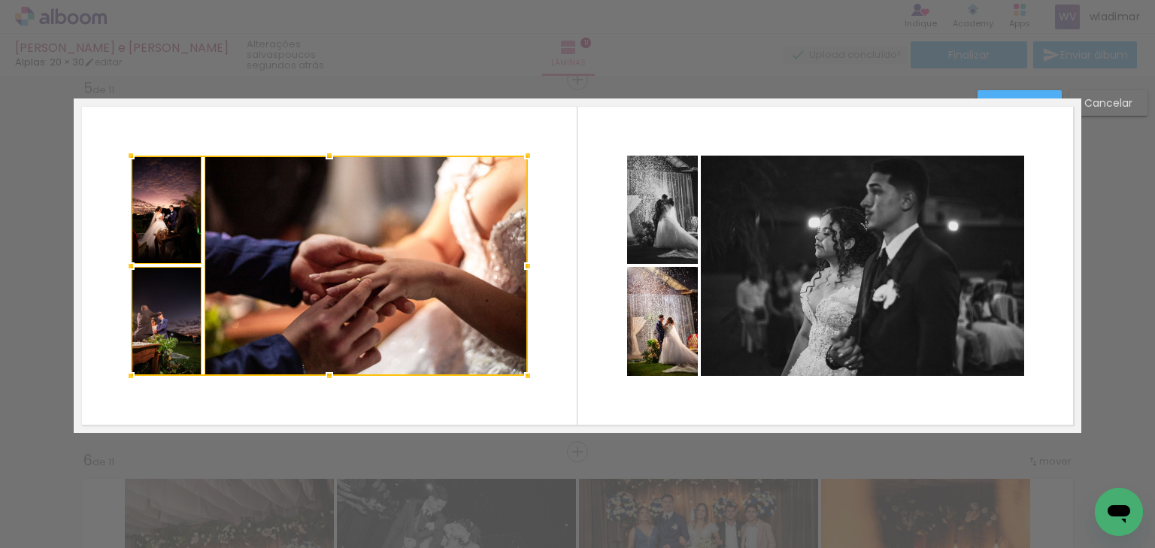
click at [677, 229] on quentale-photo at bounding box center [662, 210] width 71 height 108
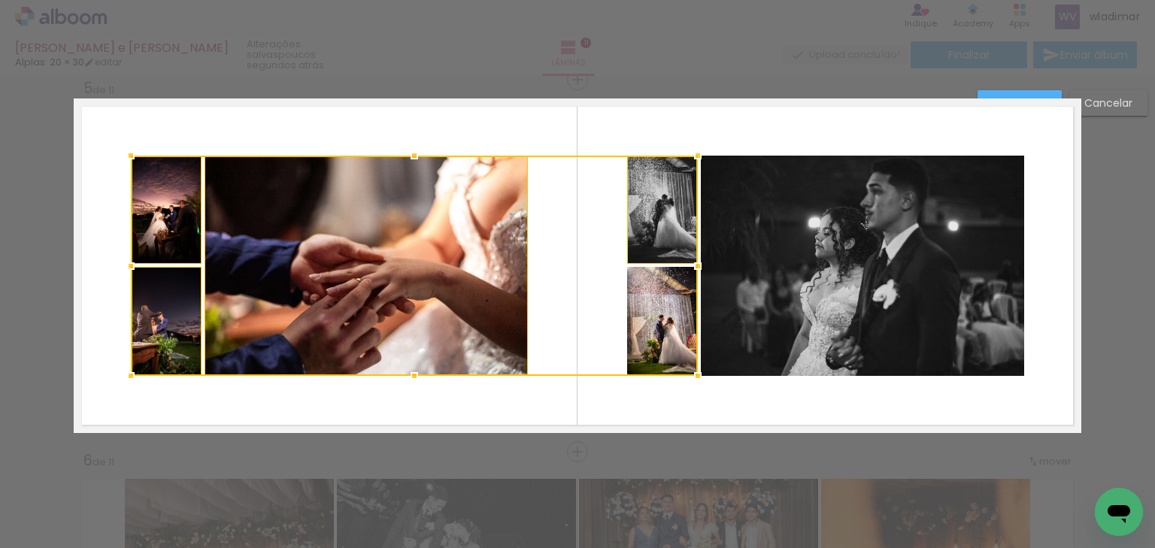
click at [682, 316] on div at bounding box center [414, 266] width 567 height 220
click at [793, 288] on quentale-photo at bounding box center [862, 266] width 323 height 220
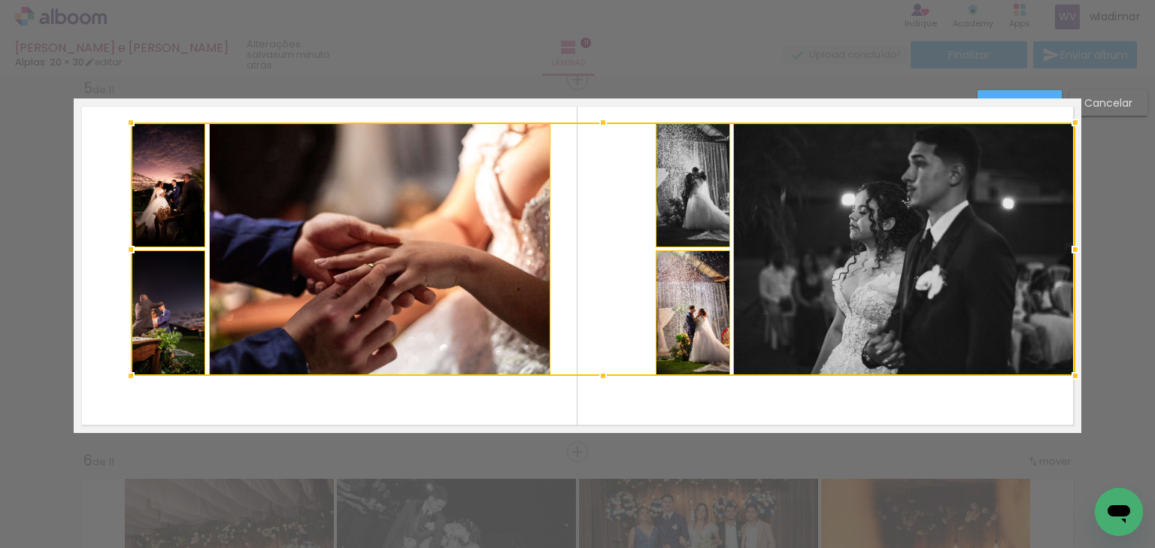
drag, startPoint x: 1026, startPoint y: 153, endPoint x: 1069, endPoint y: 120, distance: 54.8
click at [1069, 120] on div at bounding box center [1075, 123] width 30 height 30
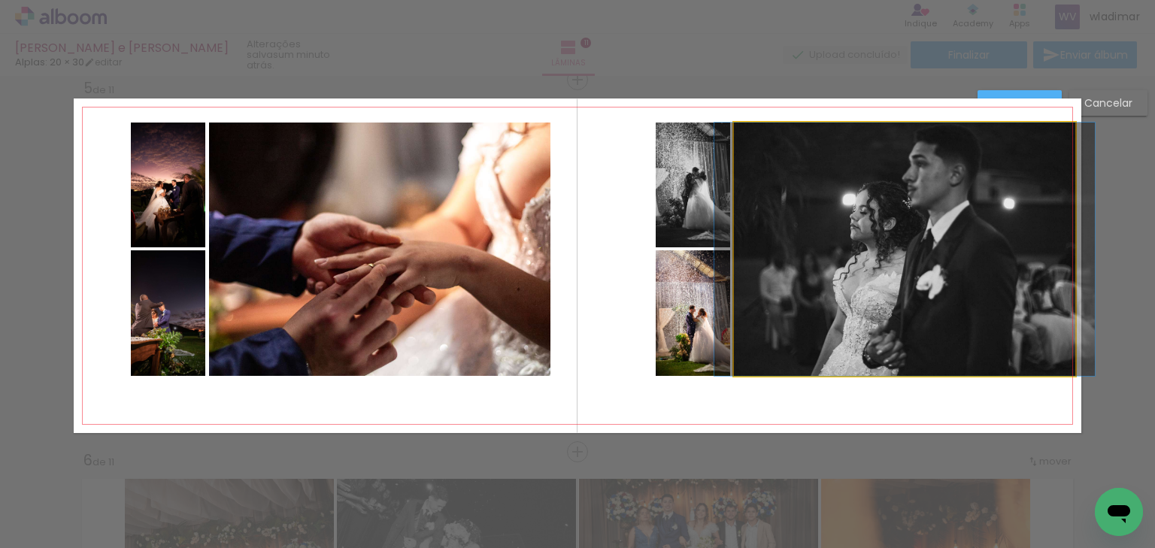
click at [881, 208] on quentale-photo at bounding box center [904, 249] width 341 height 253
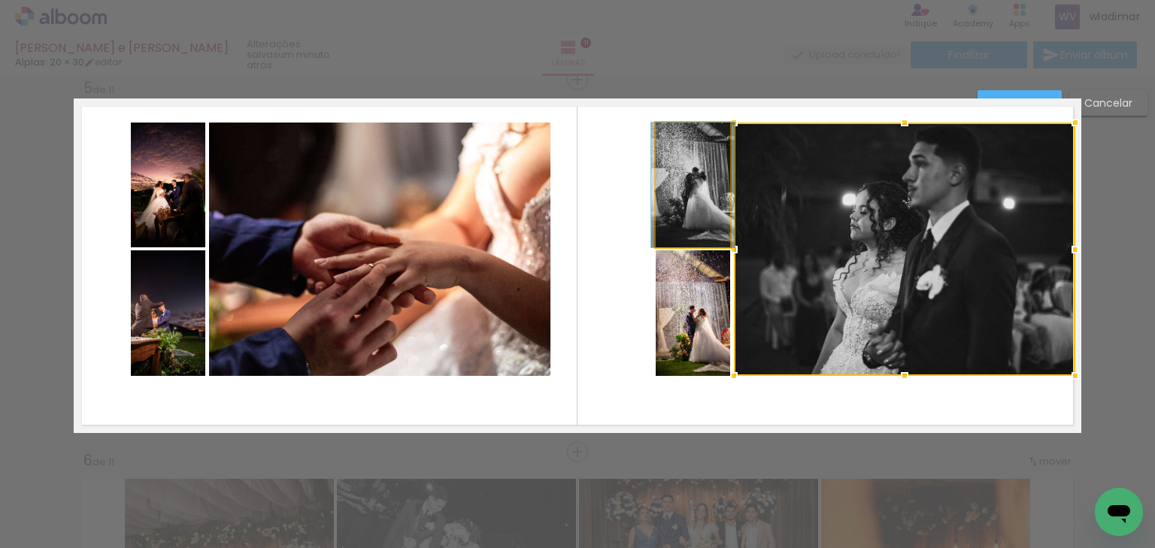
click at [662, 188] on quentale-photo at bounding box center [693, 185] width 74 height 125
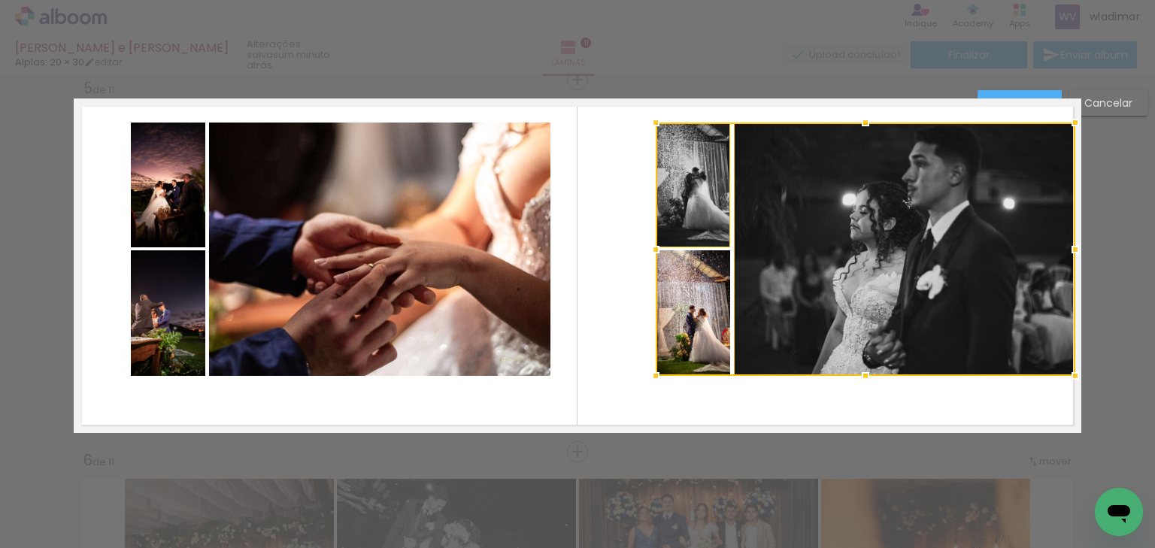
click at [688, 307] on div at bounding box center [866, 249] width 420 height 253
click at [390, 224] on quentale-photo at bounding box center [379, 249] width 341 height 253
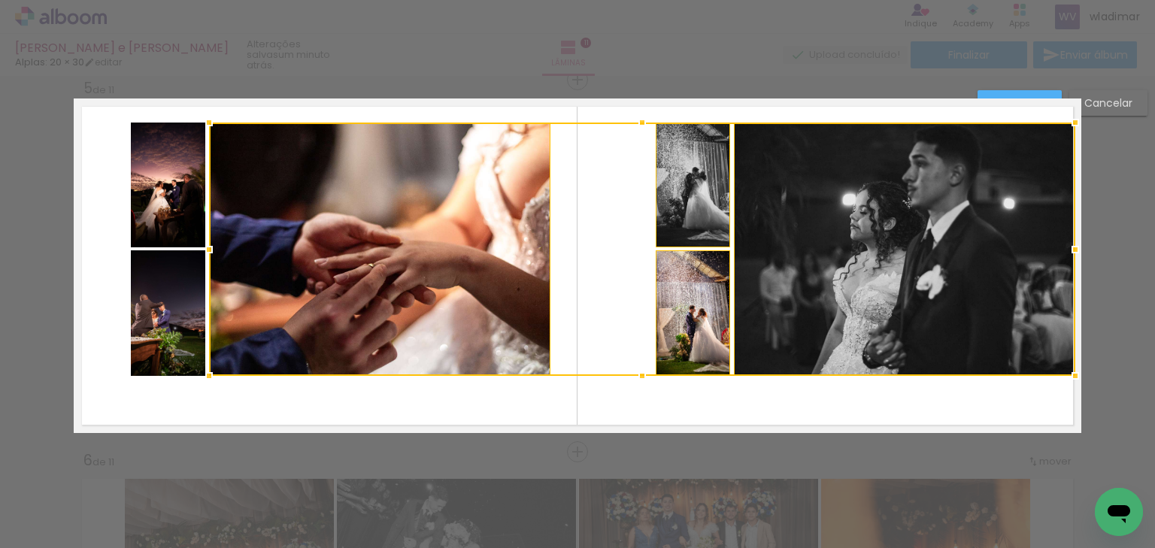
click at [172, 190] on quentale-photo at bounding box center [168, 185] width 74 height 125
click at [158, 298] on div at bounding box center [603, 249] width 945 height 253
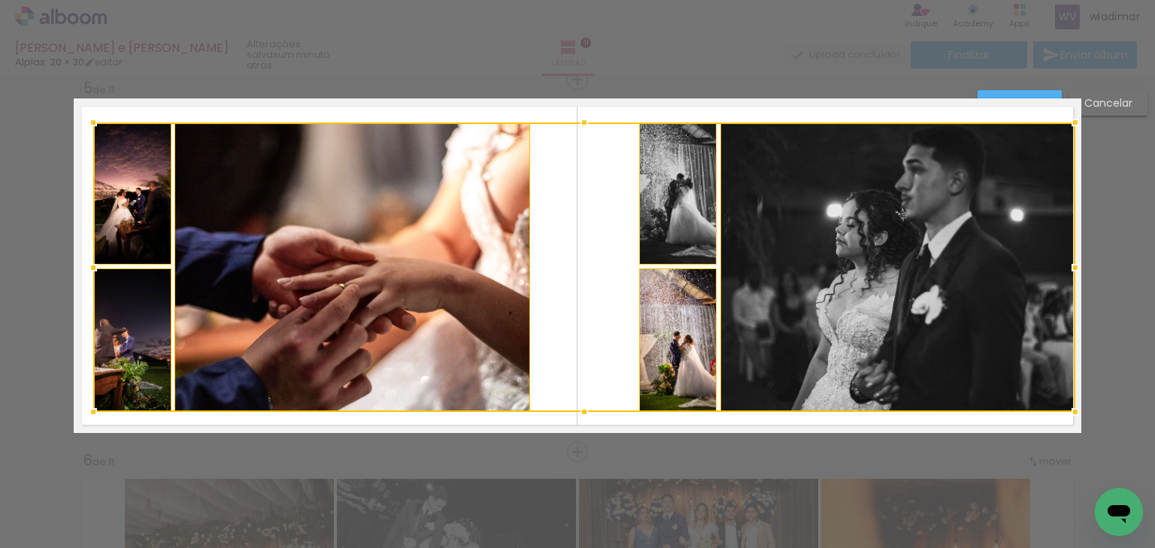
drag, startPoint x: 128, startPoint y: 379, endPoint x: 98, endPoint y: 415, distance: 47.0
click at [98, 415] on div at bounding box center [93, 412] width 30 height 30
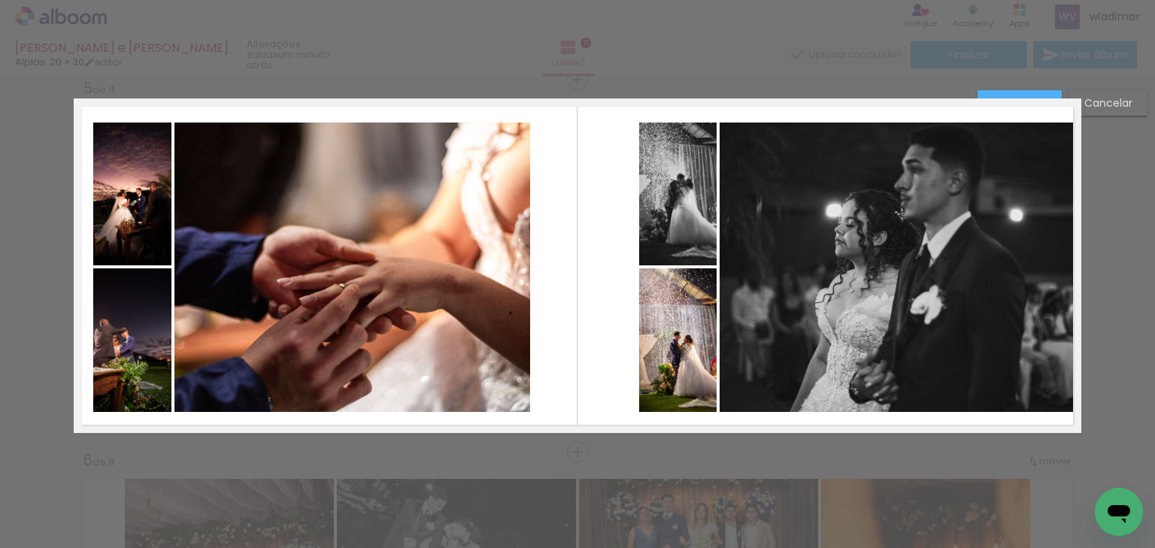
click at [447, 239] on quentale-photo at bounding box center [352, 268] width 356 height 290
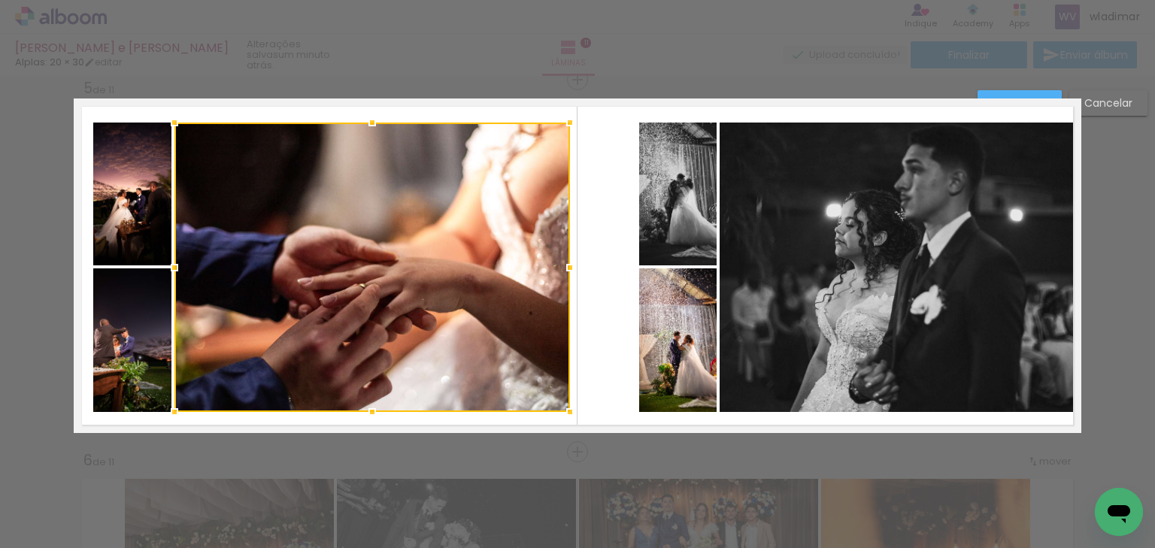
drag, startPoint x: 531, startPoint y: 268, endPoint x: 572, endPoint y: 272, distance: 40.9
click at [572, 272] on div at bounding box center [570, 268] width 30 height 30
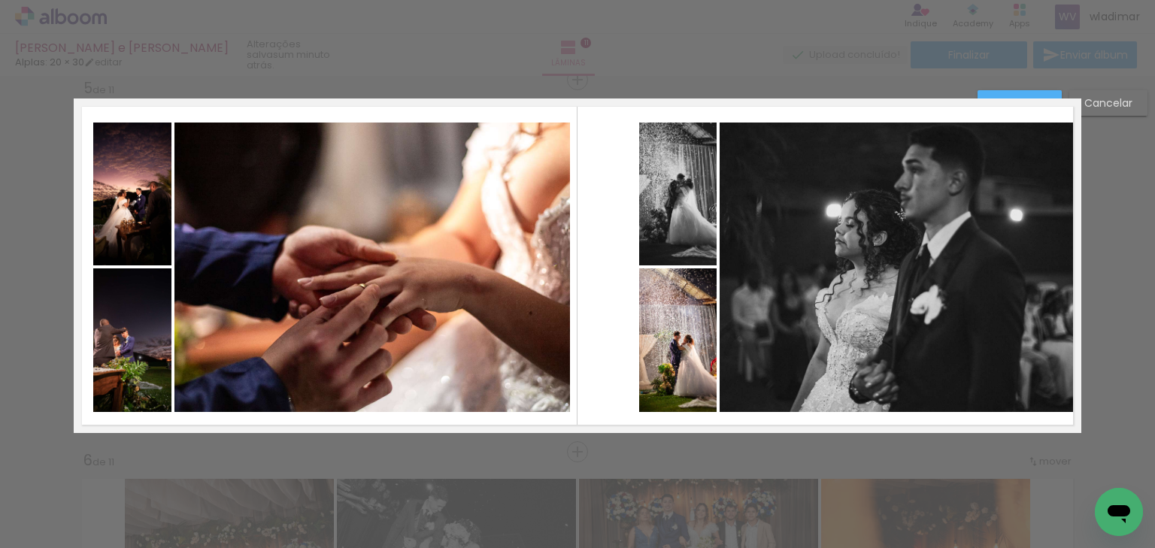
click at [708, 231] on quentale-photo at bounding box center [677, 194] width 77 height 143
click at [689, 320] on quentale-photo at bounding box center [677, 340] width 77 height 144
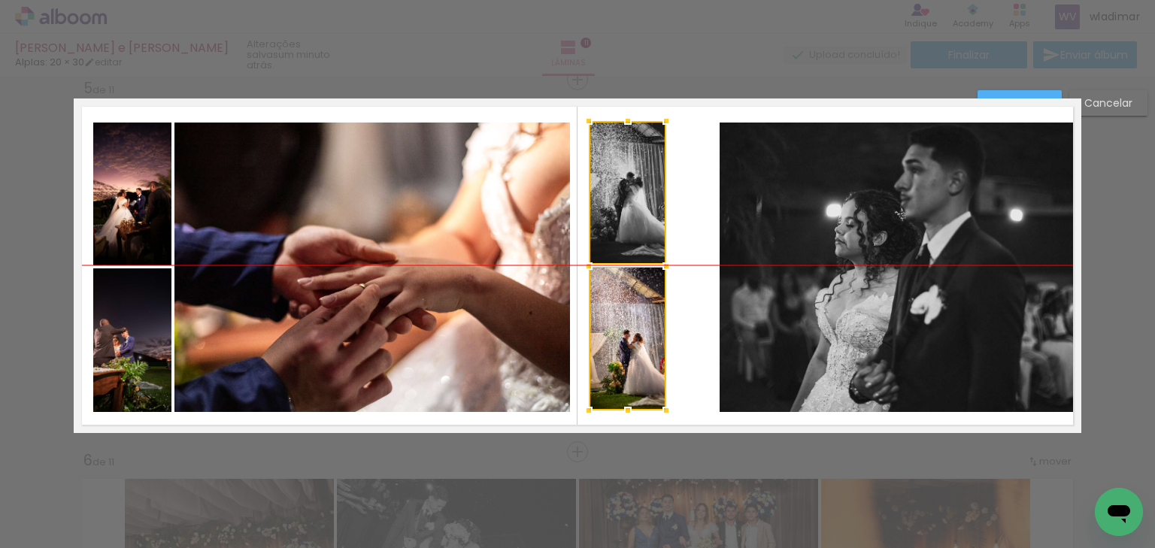
drag, startPoint x: 666, startPoint y: 215, endPoint x: 616, endPoint y: 211, distance: 50.5
click at [616, 211] on div at bounding box center [627, 266] width 77 height 290
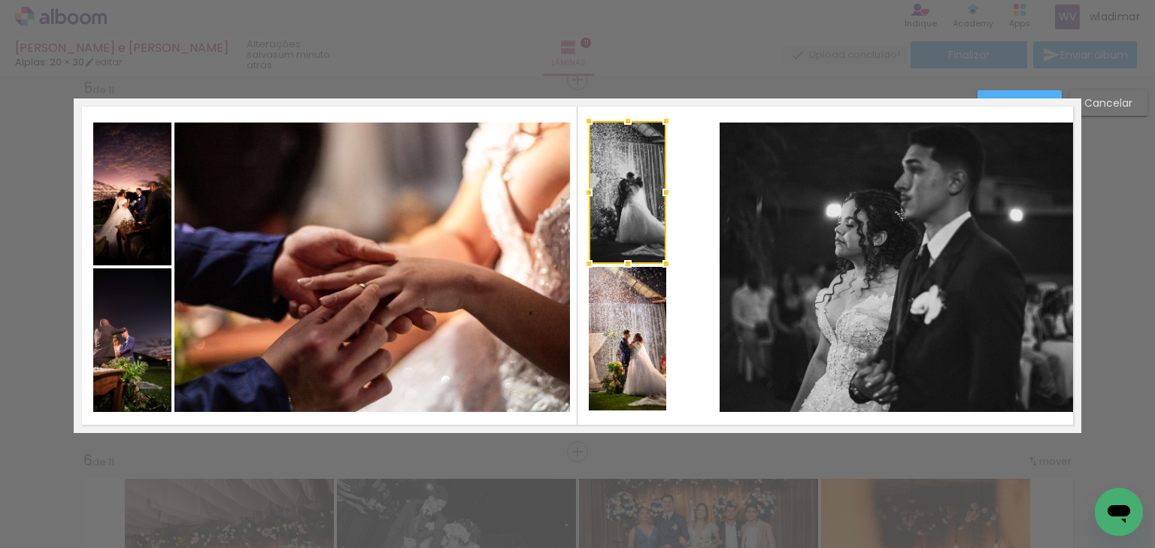
click at [644, 217] on div at bounding box center [627, 192] width 77 height 143
click at [636, 324] on quentale-photo at bounding box center [627, 339] width 77 height 144
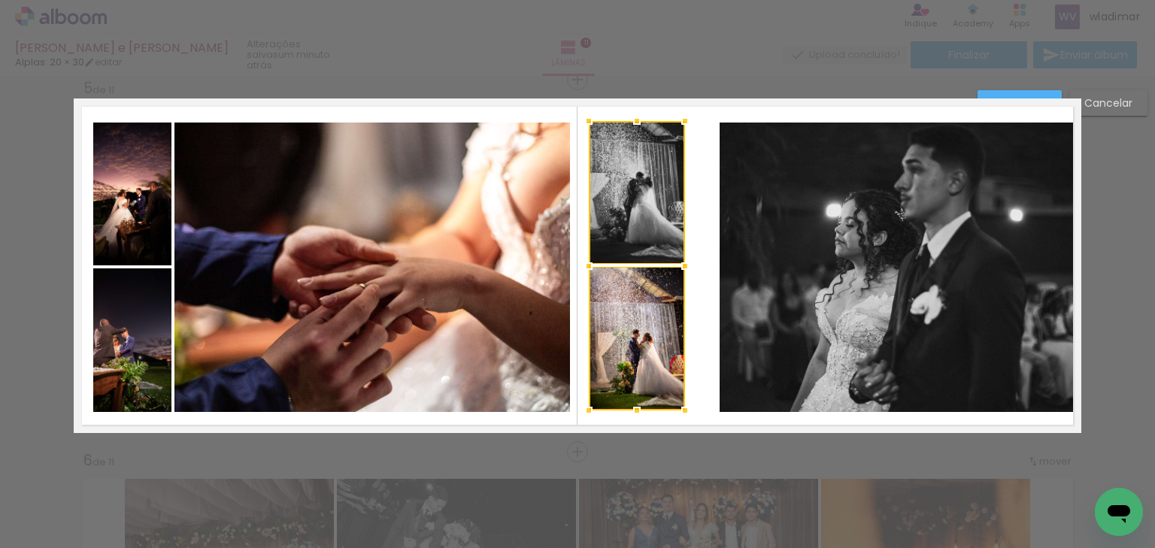
drag, startPoint x: 663, startPoint y: 259, endPoint x: 682, endPoint y: 258, distance: 18.8
click at [682, 258] on div at bounding box center [685, 266] width 30 height 30
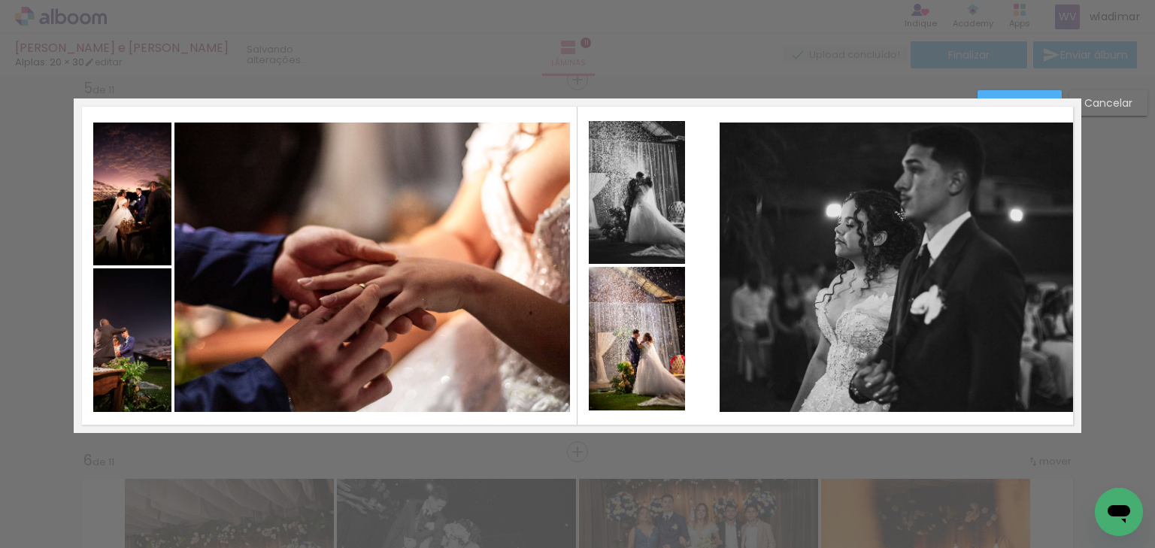
click at [802, 251] on quentale-photo at bounding box center [898, 268] width 356 height 290
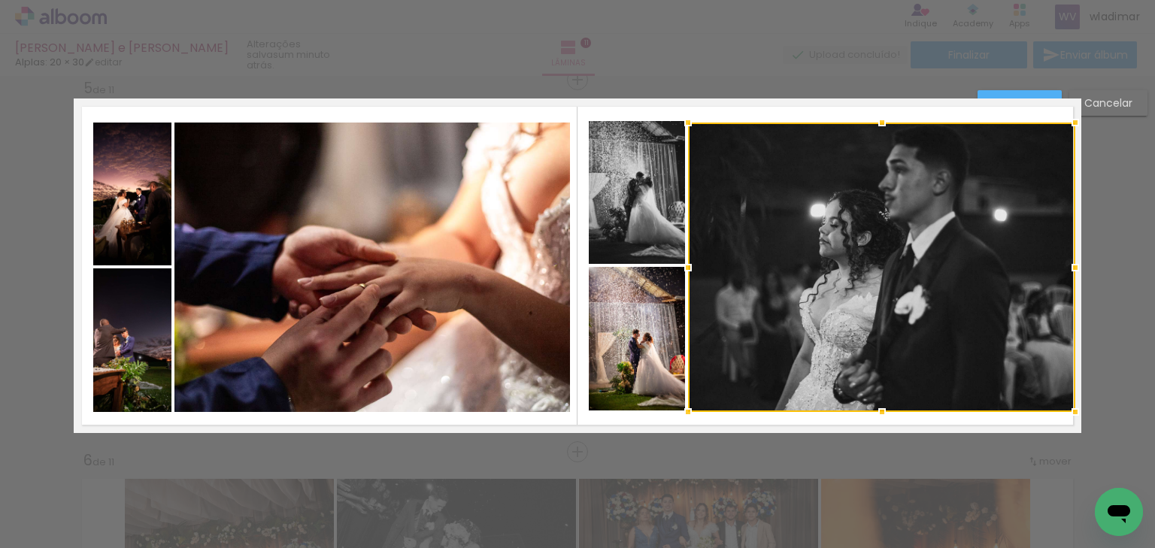
drag, startPoint x: 713, startPoint y: 265, endPoint x: 771, endPoint y: 193, distance: 92.6
click at [681, 262] on div at bounding box center [688, 268] width 30 height 30
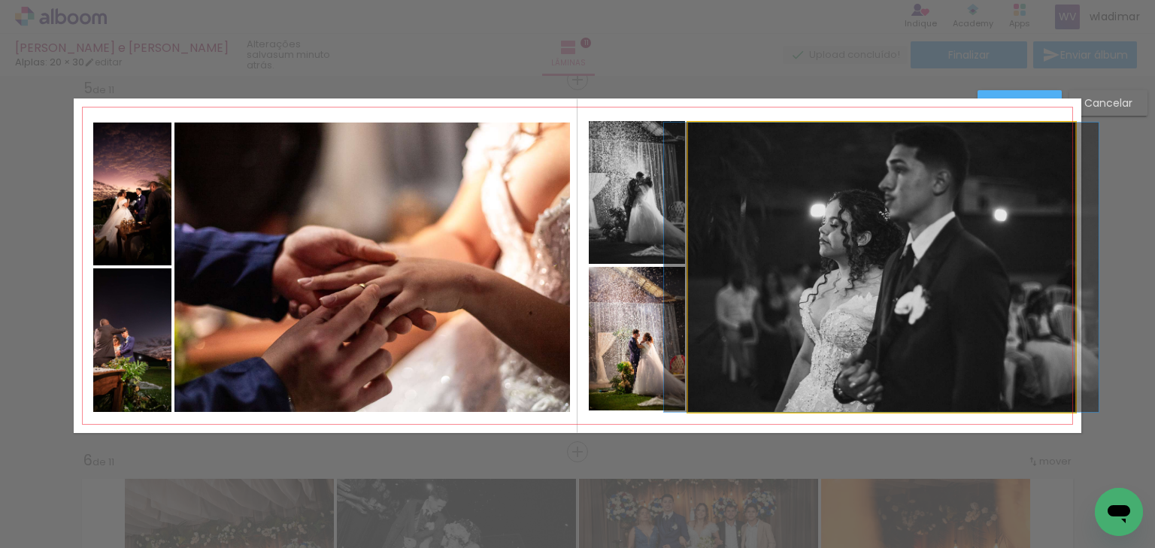
click at [833, 162] on quentale-photo at bounding box center [881, 268] width 387 height 290
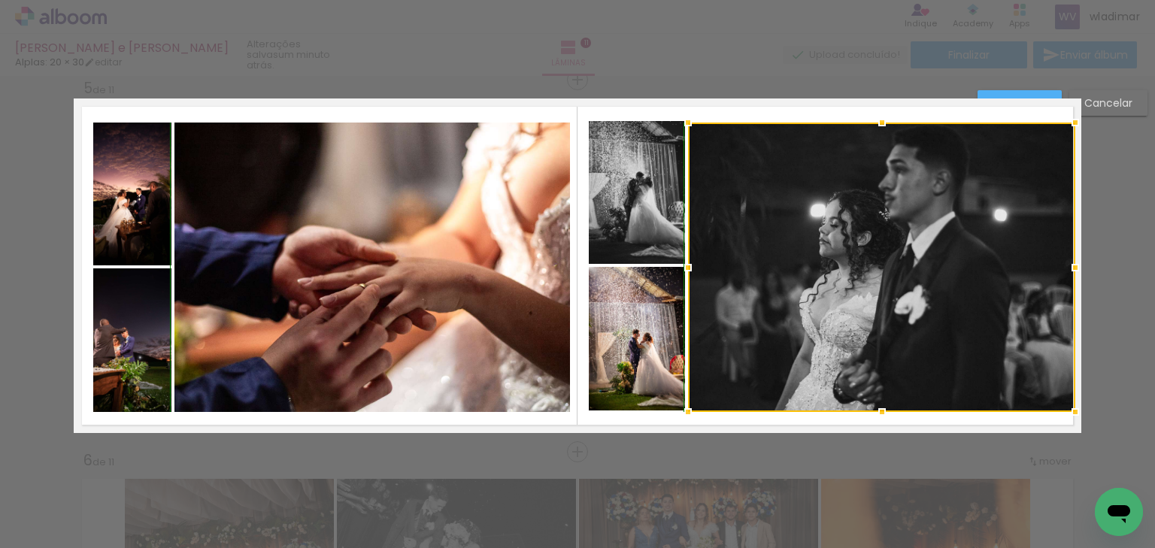
drag, startPoint x: 882, startPoint y: 120, endPoint x: 878, endPoint y: 114, distance: 8.1
click at [878, 114] on div at bounding box center [882, 123] width 30 height 30
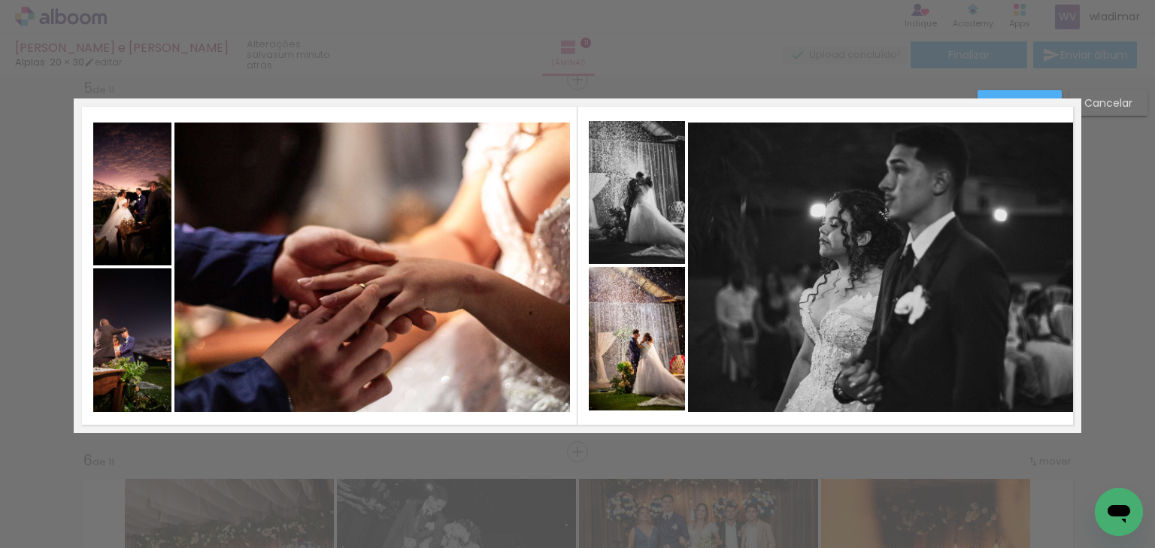
click at [786, 299] on quentale-photo at bounding box center [881, 268] width 387 height 290
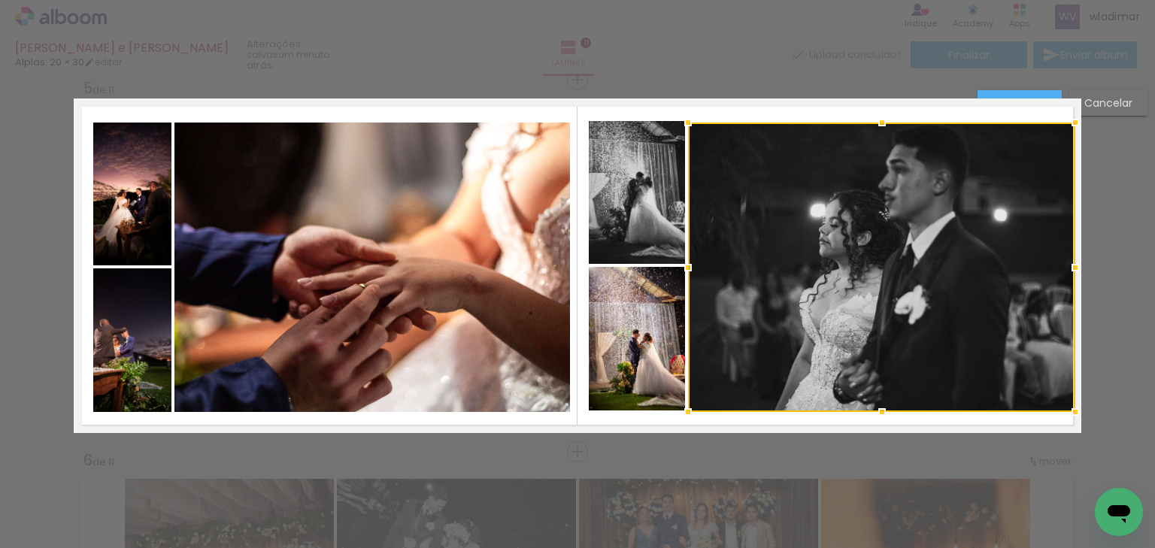
click at [607, 222] on quentale-photo at bounding box center [637, 192] width 96 height 143
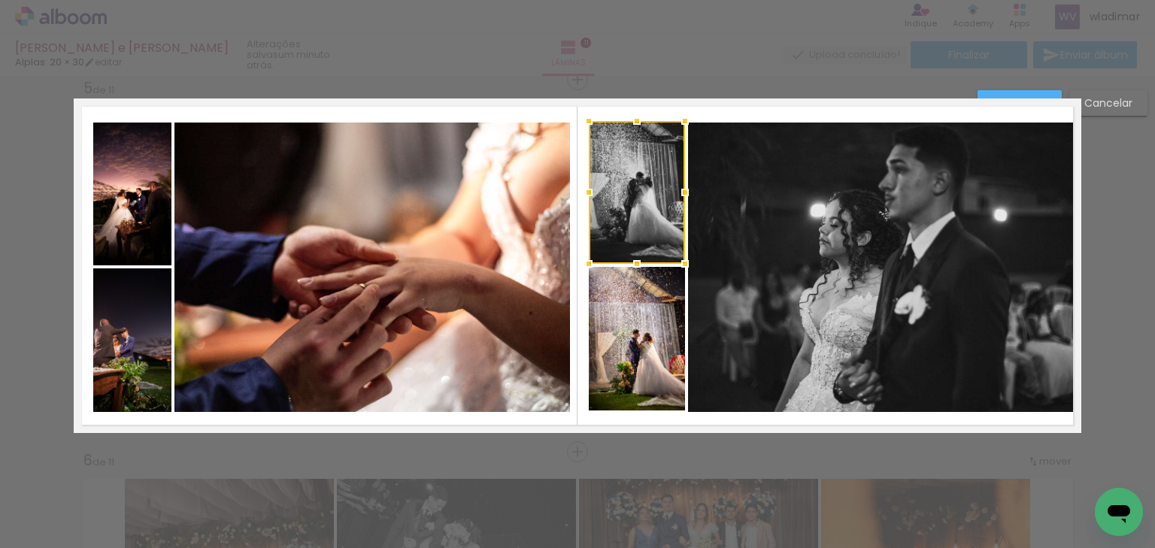
click at [617, 342] on quentale-photo at bounding box center [637, 339] width 96 height 144
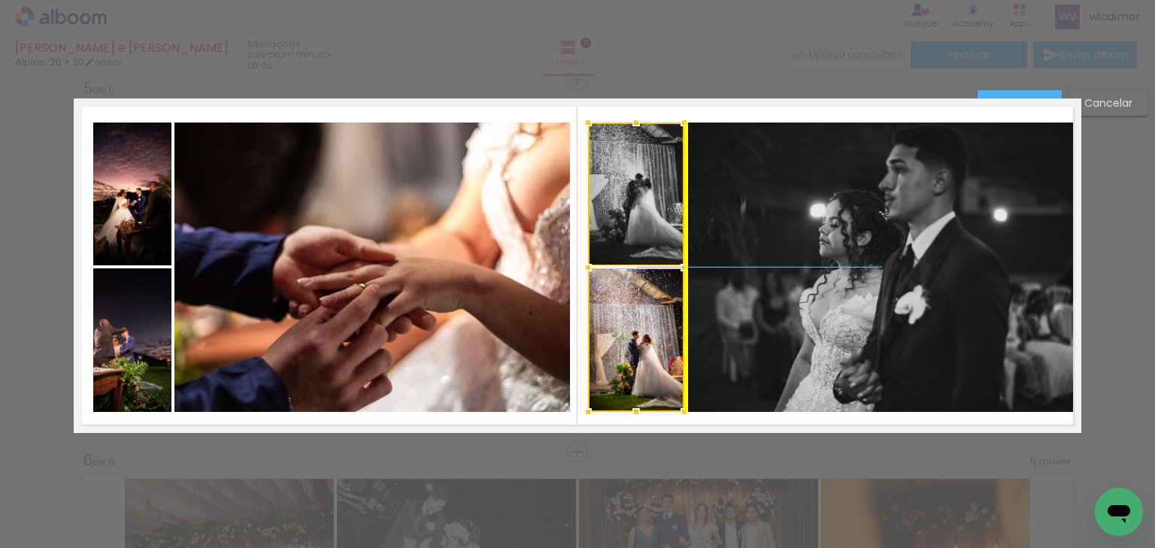
click at [634, 196] on div at bounding box center [636, 268] width 96 height 290
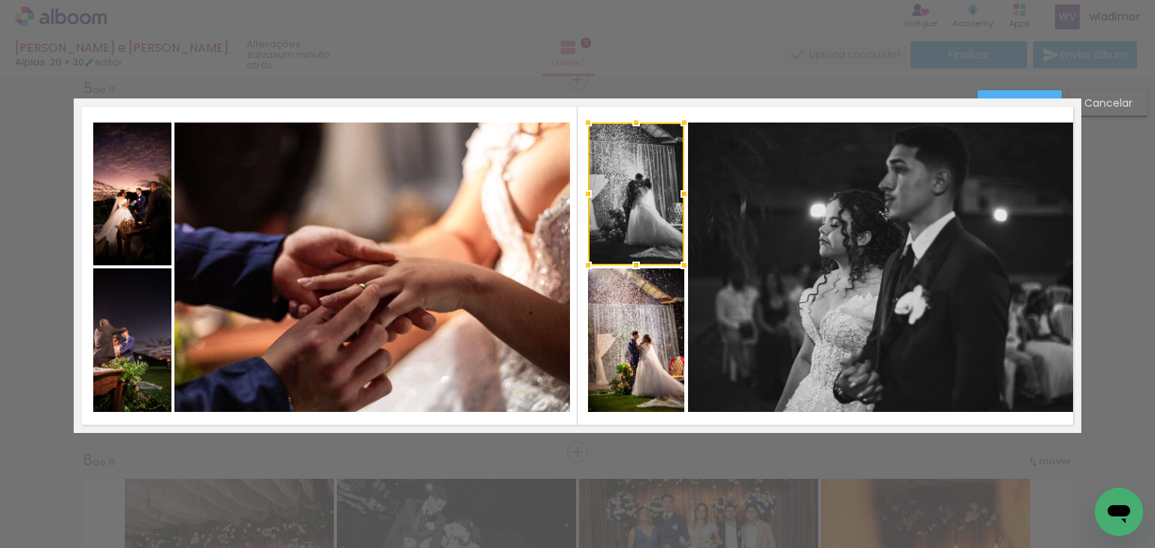
click at [645, 99] on quentale-layouter at bounding box center [578, 266] width 1008 height 335
click at [123, 196] on quentale-photo at bounding box center [131, 194] width 77 height 143
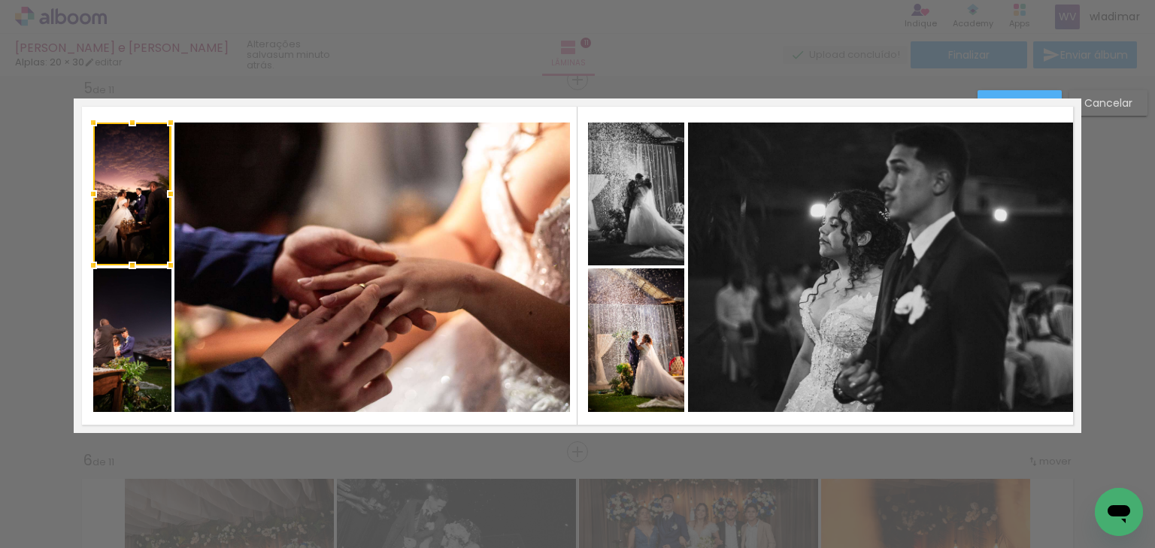
click at [353, 238] on quentale-photo at bounding box center [372, 268] width 396 height 290
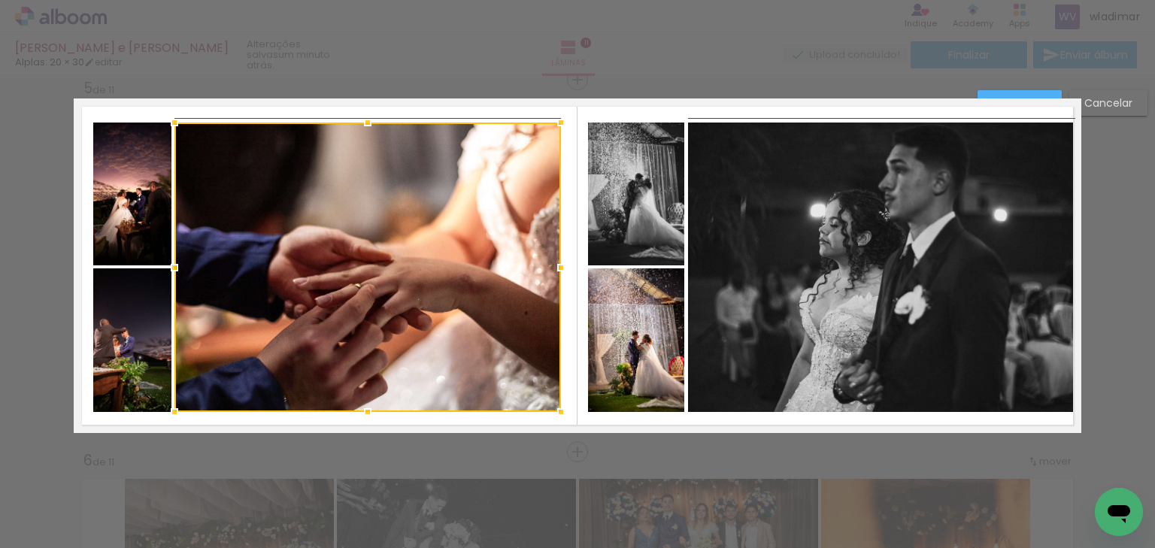
drag, startPoint x: 569, startPoint y: 269, endPoint x: 541, endPoint y: 267, distance: 27.9
click at [560, 268] on div at bounding box center [561, 268] width 30 height 30
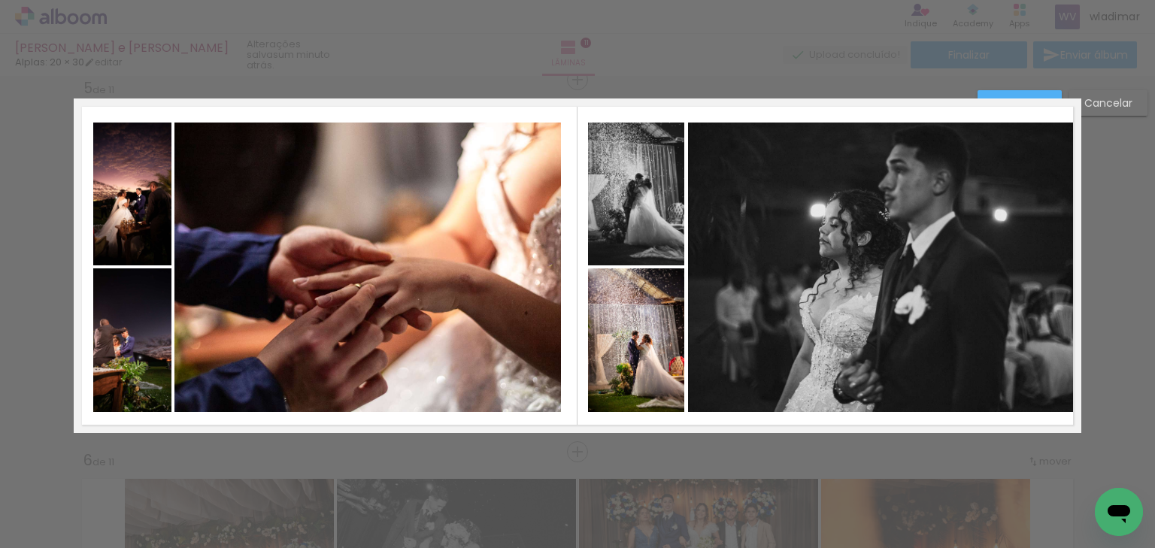
click at [208, 257] on quentale-photo at bounding box center [367, 268] width 387 height 290
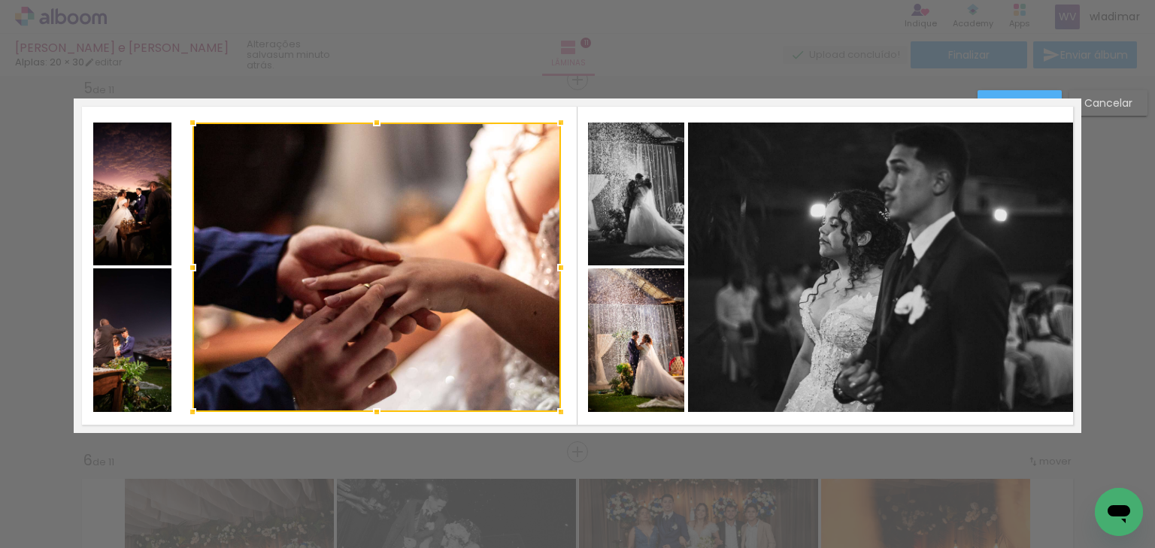
drag, startPoint x: 174, startPoint y: 263, endPoint x: 194, endPoint y: 263, distance: 19.6
click at [194, 263] on div at bounding box center [192, 268] width 30 height 30
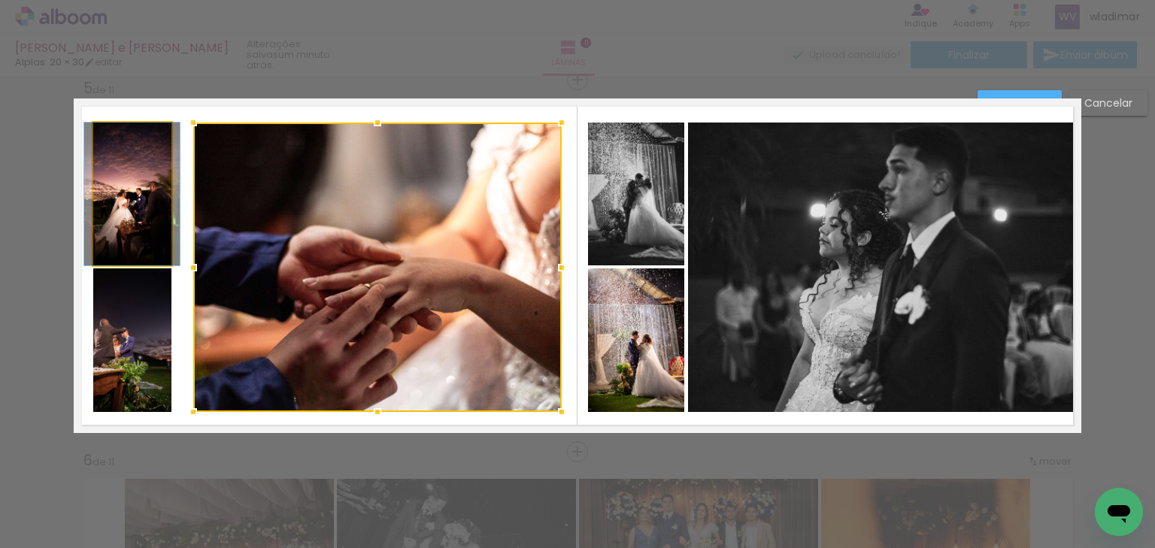
click at [126, 221] on quentale-photo at bounding box center [131, 194] width 77 height 143
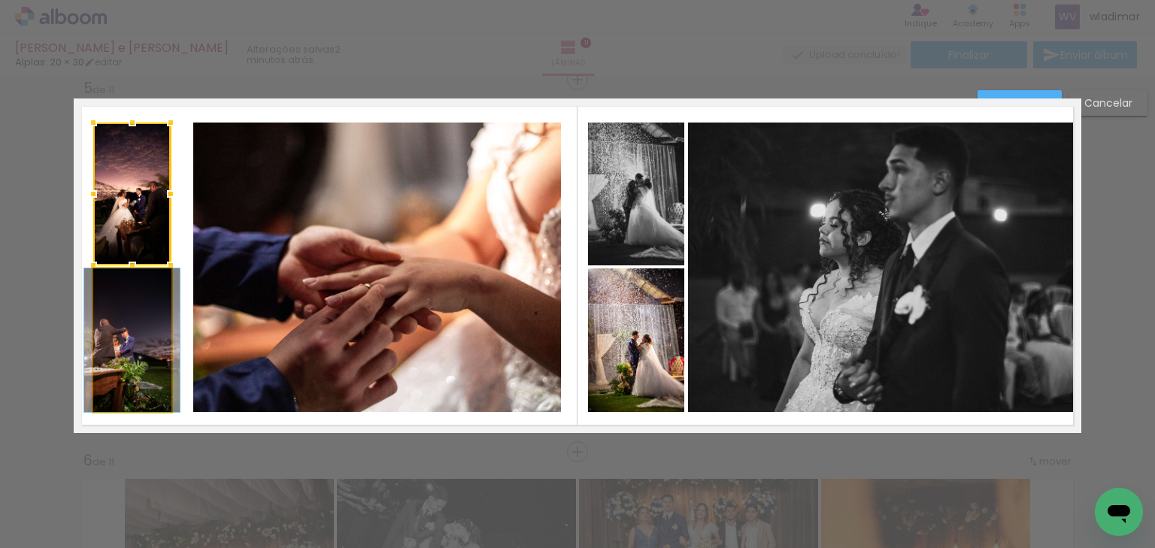
click at [120, 321] on quentale-photo at bounding box center [131, 340] width 77 height 144
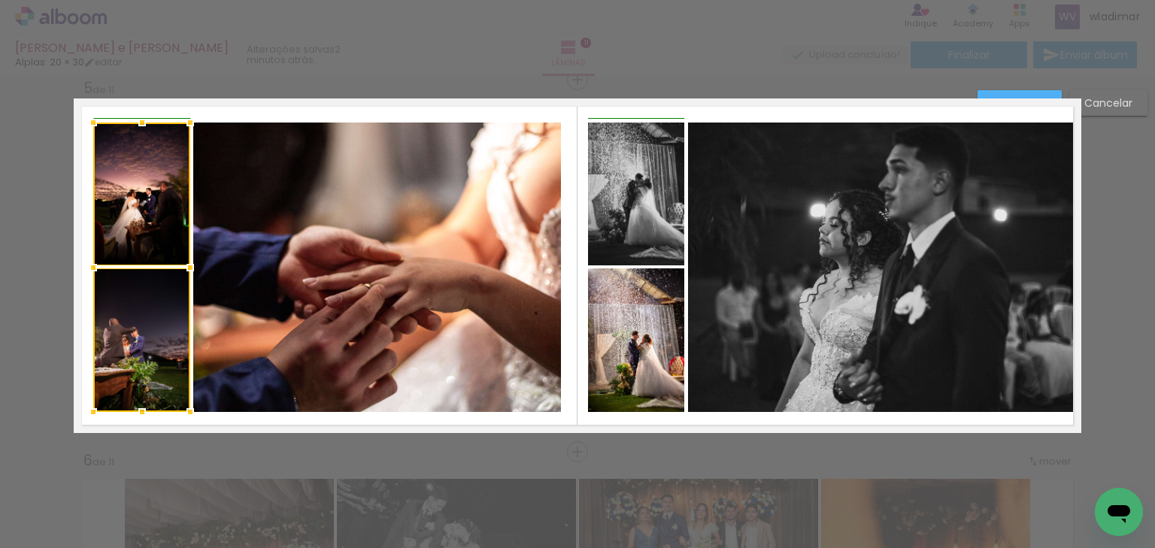
drag, startPoint x: 171, startPoint y: 267, endPoint x: 191, endPoint y: 268, distance: 19.6
click at [191, 268] on div at bounding box center [190, 268] width 30 height 30
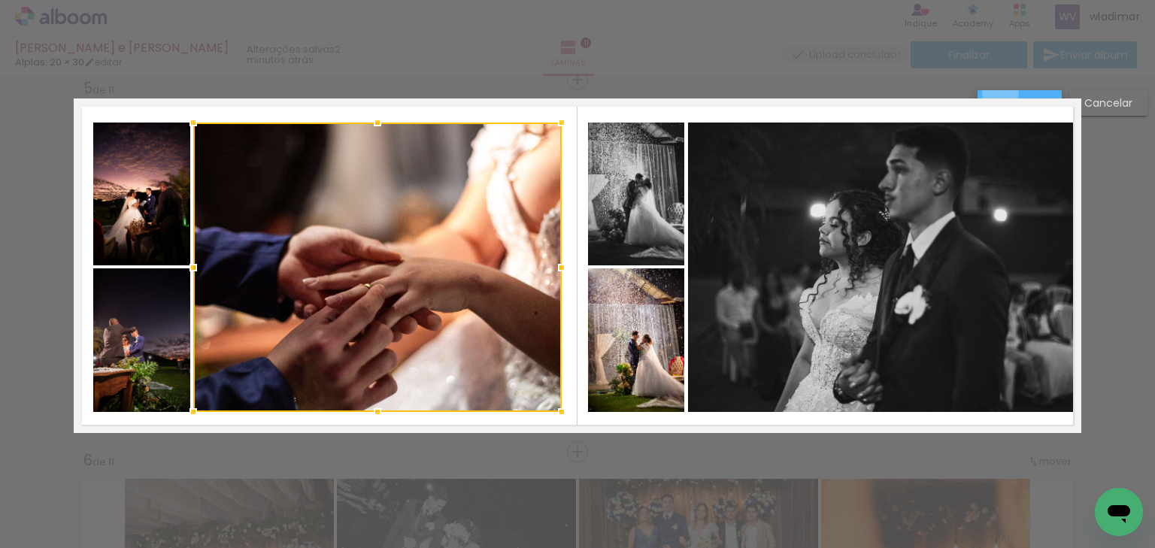
click at [1001, 94] on paper-button "Confirmar" at bounding box center [1020, 103] width 84 height 26
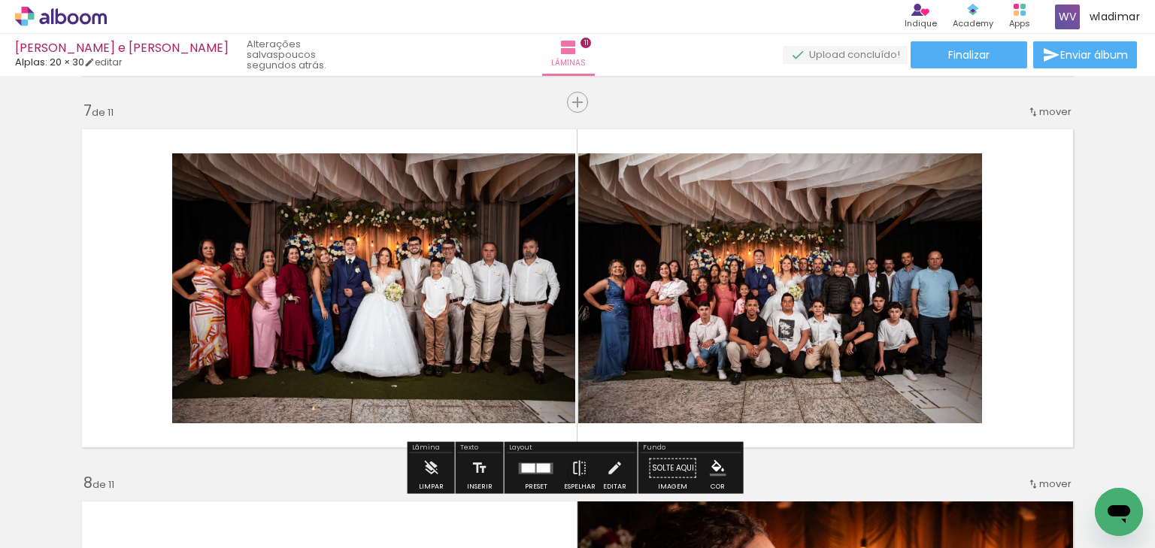
scroll to position [2292, 0]
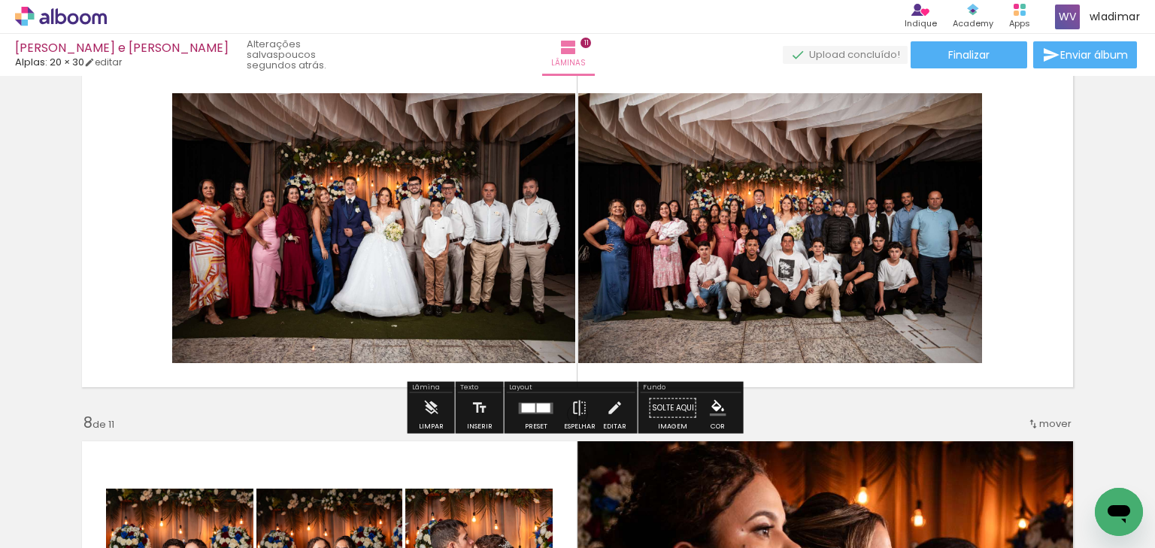
click at [528, 418] on div at bounding box center [536, 408] width 41 height 30
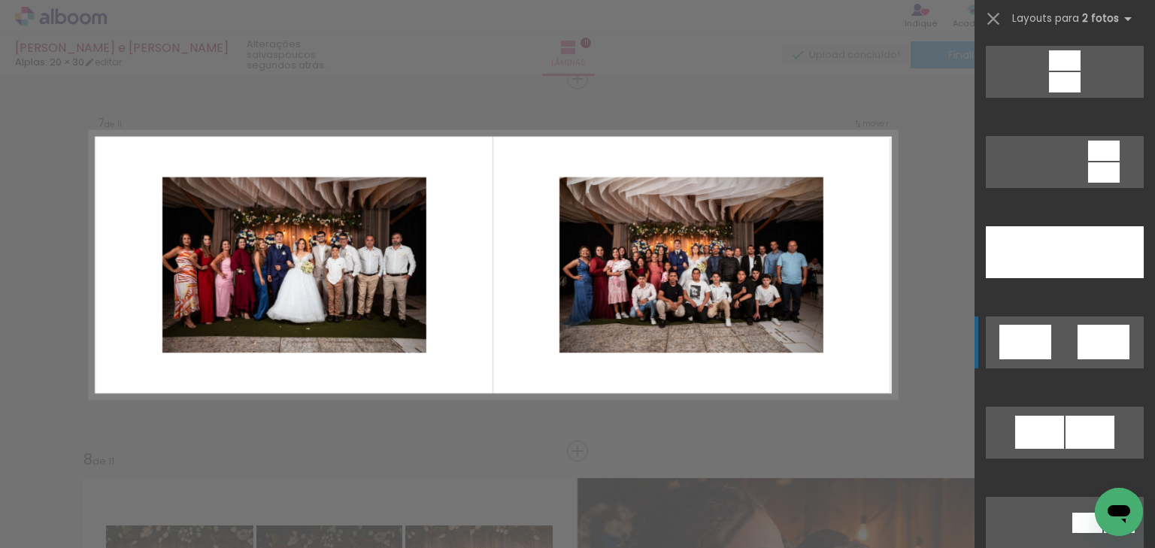
scroll to position [782, 0]
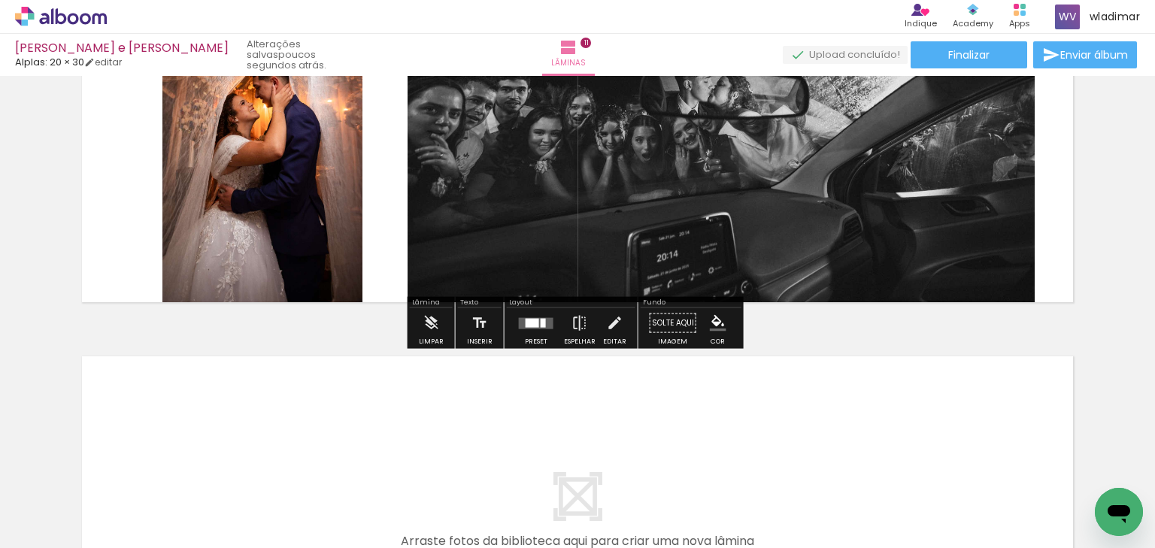
scroll to position [3847, 0]
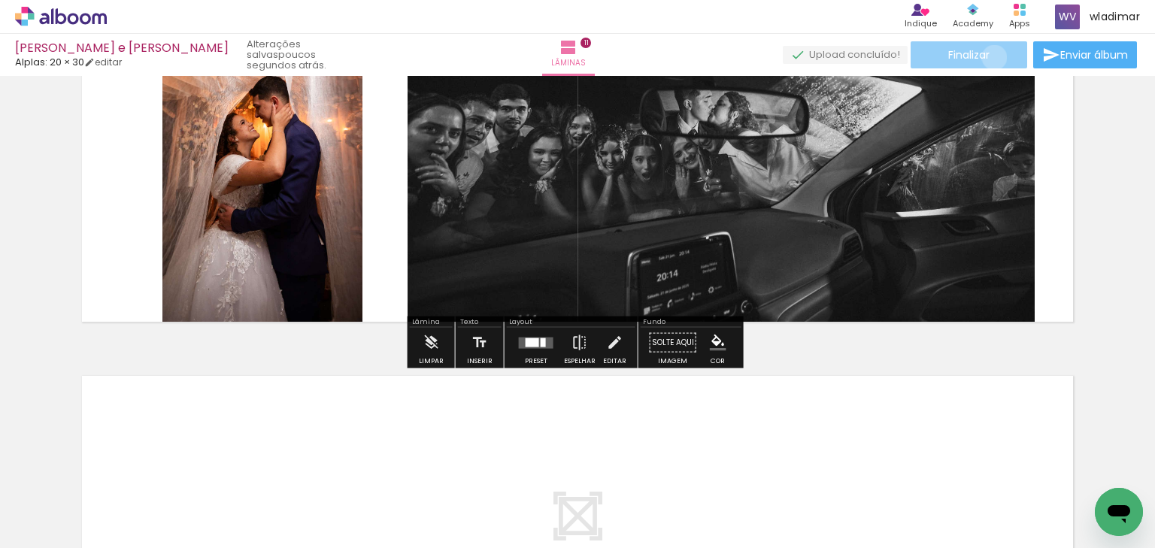
click at [989, 57] on paper-button "Finalizar" at bounding box center [969, 54] width 117 height 27
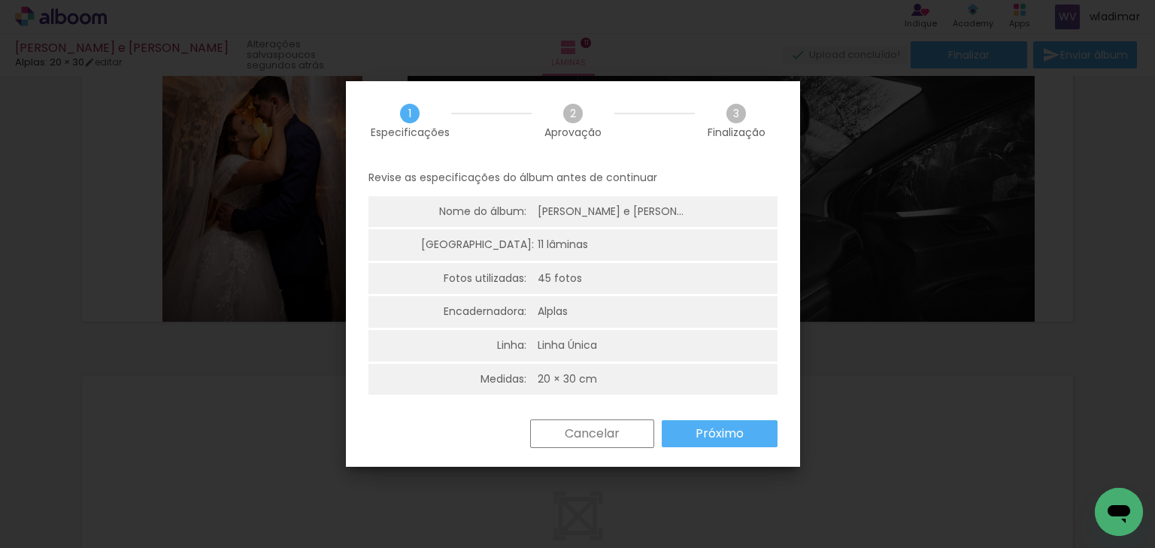
click at [691, 428] on paper-button "Próximo" at bounding box center [720, 433] width 116 height 27
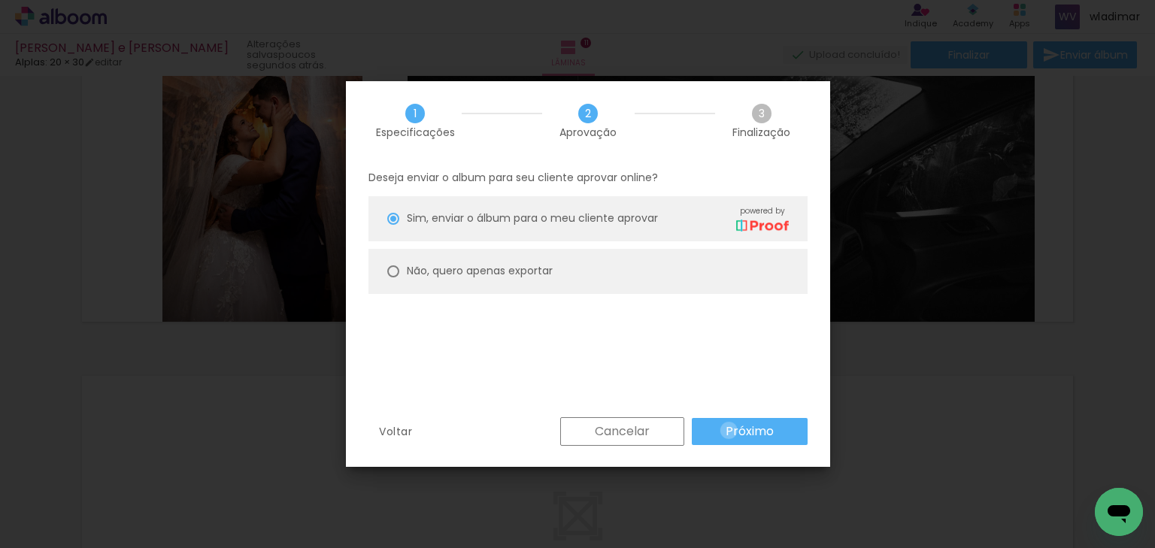
click at [0, 0] on slot "Próximo" at bounding box center [0, 0] width 0 height 0
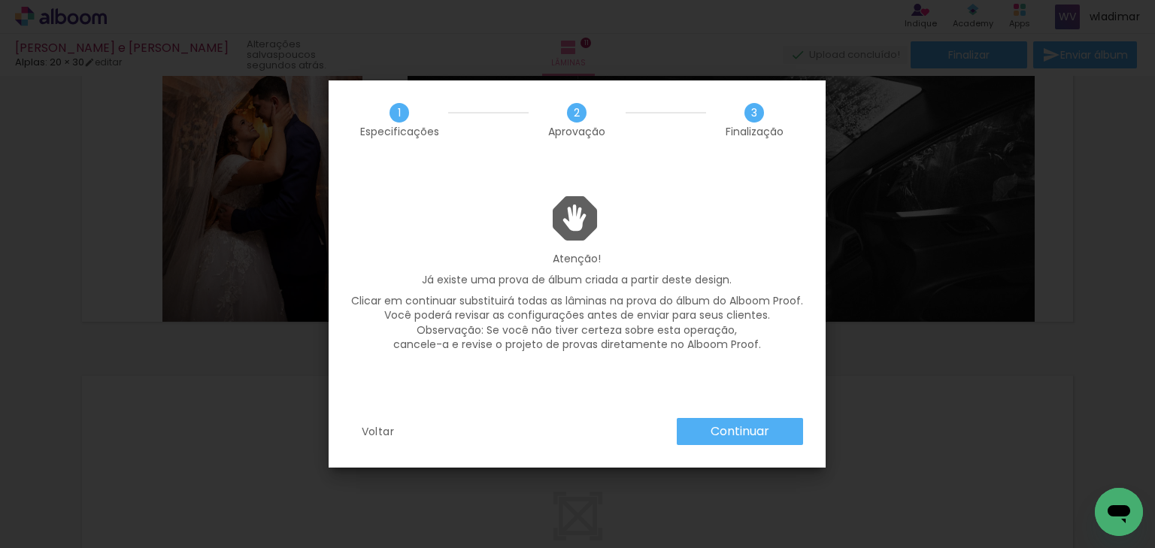
click at [0, 0] on slot "Continuar" at bounding box center [0, 0] width 0 height 0
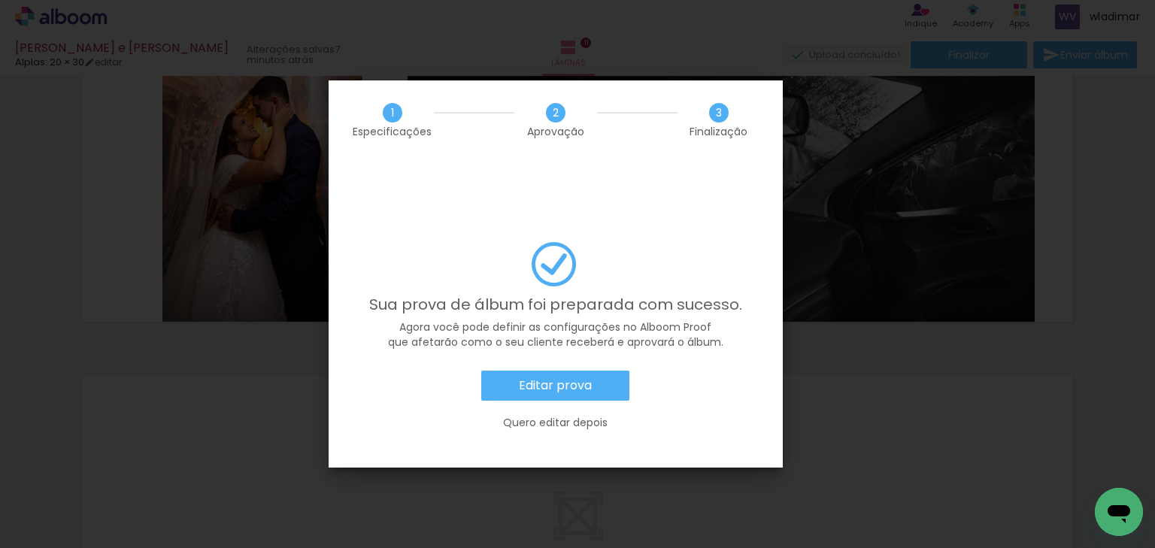
scroll to position [782, 0]
click at [0, 0] on slot "Editar prova" at bounding box center [0, 0] width 0 height 0
